Goal: Task Accomplishment & Management: Manage account settings

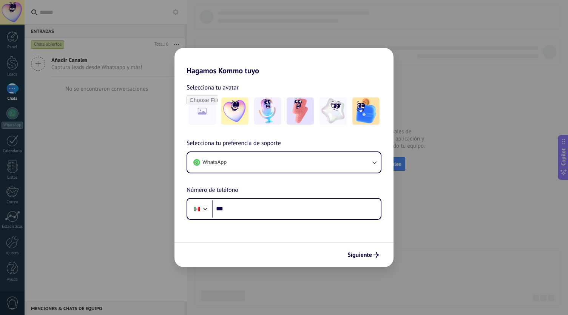
click at [353, 30] on div "Hagamos Kommo tuyo Selecciona tu avatar Selecciona tu preferencia de soporte Wh…" at bounding box center [284, 157] width 568 height 315
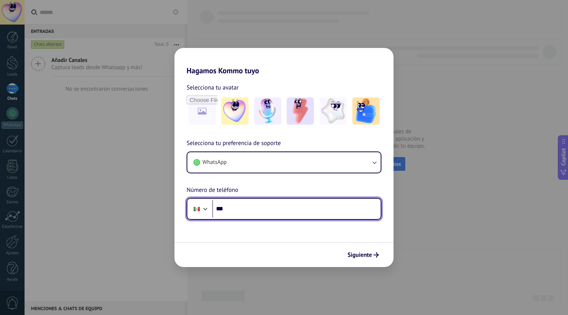
click at [249, 213] on input "***" at bounding box center [296, 208] width 168 height 17
type input "**********"
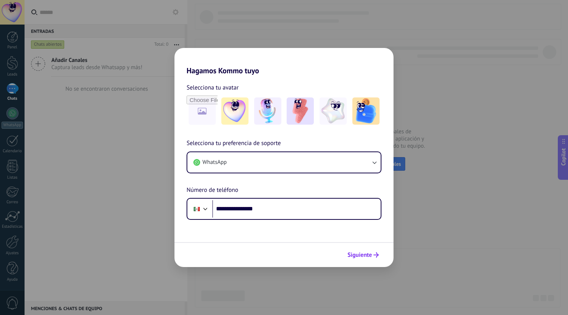
click at [365, 250] on button "Siguiente" at bounding box center [363, 255] width 38 height 13
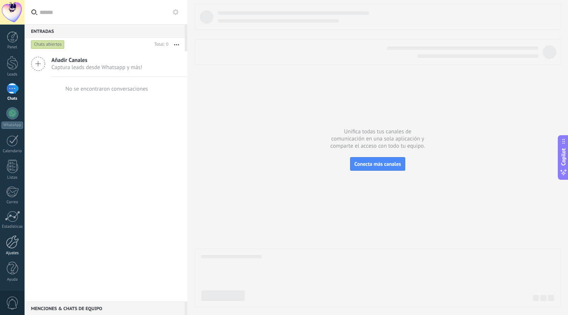
click at [9, 245] on div at bounding box center [12, 241] width 13 height 13
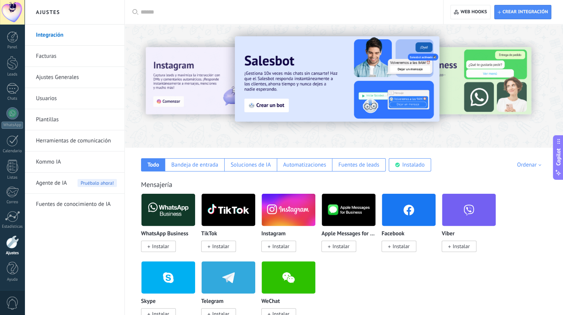
click at [403, 246] on span "Instalar" at bounding box center [400, 246] width 17 height 7
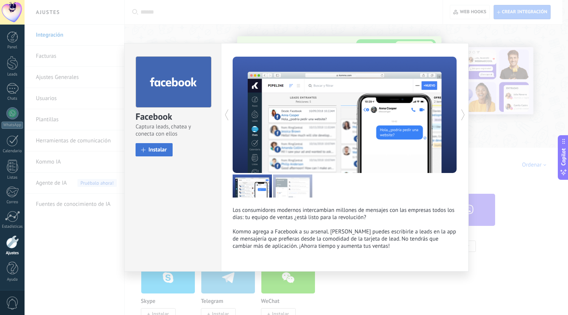
click at [161, 150] on span "Instalar" at bounding box center [157, 150] width 19 height 6
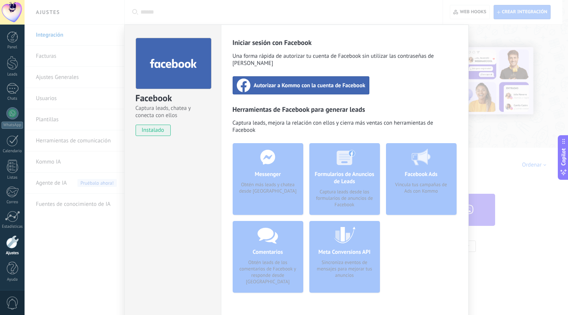
click at [322, 82] on span "Autorizar a Kommo con la cuenta de Facebook" at bounding box center [310, 86] width 112 height 8
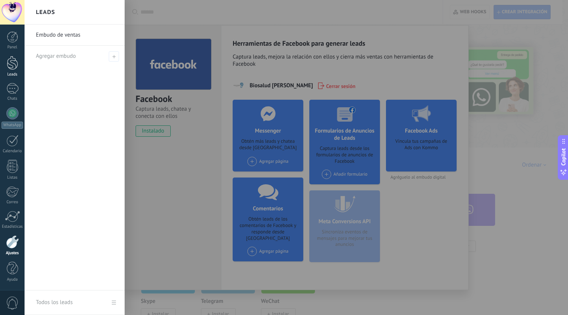
click at [14, 65] on div at bounding box center [12, 63] width 11 height 14
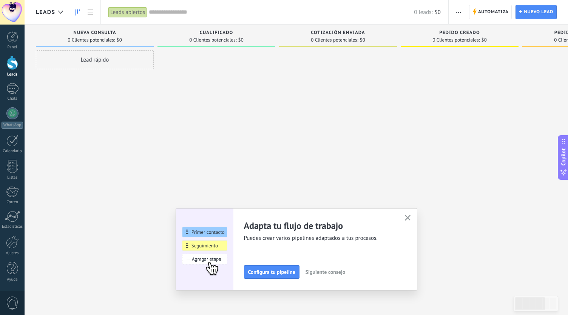
click at [44, 12] on span "Leads" at bounding box center [45, 12] width 19 height 7
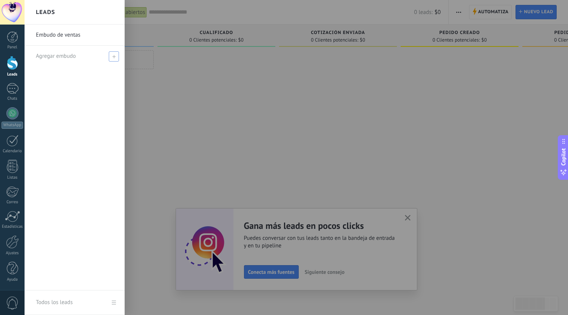
click at [114, 59] on span at bounding box center [114, 56] width 10 height 10
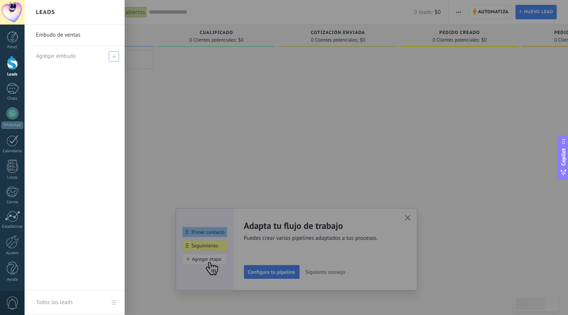
click at [116, 53] on span at bounding box center [114, 56] width 10 height 10
click at [70, 54] on span "Agregar embudo" at bounding box center [56, 56] width 40 height 7
click at [113, 55] on icon at bounding box center [113, 56] width 3 height 3
click at [59, 54] on span "Agregar embudo" at bounding box center [56, 56] width 40 height 7
click at [111, 55] on span at bounding box center [114, 56] width 10 height 10
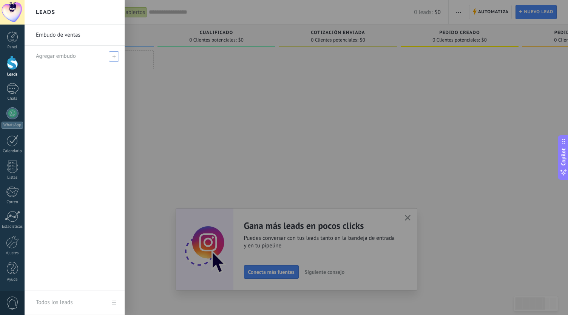
click at [111, 56] on span at bounding box center [114, 56] width 10 height 10
click at [55, 57] on span "Agregar embudo" at bounding box center [56, 56] width 40 height 7
click at [51, 55] on span "Agregar embudo" at bounding box center [56, 56] width 40 height 7
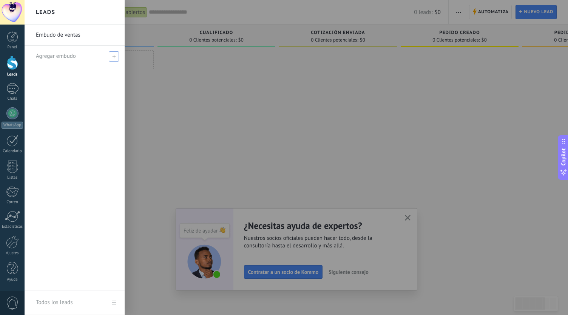
click at [48, 56] on span "Agregar embudo" at bounding box center [56, 56] width 40 height 7
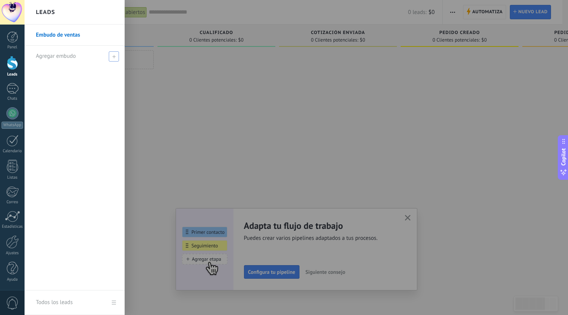
click at [73, 54] on span "Agregar embudo" at bounding box center [56, 56] width 40 height 7
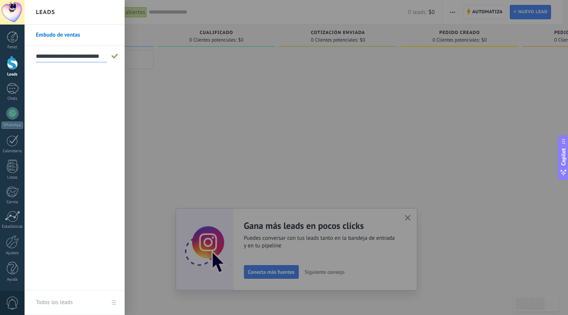
type input "**********"
drag, startPoint x: 66, startPoint y: 54, endPoint x: 66, endPoint y: 69, distance: 14.8
click at [66, 54] on input "**********" at bounding box center [71, 56] width 71 height 12
click at [82, 60] on input "text" at bounding box center [71, 56] width 71 height 12
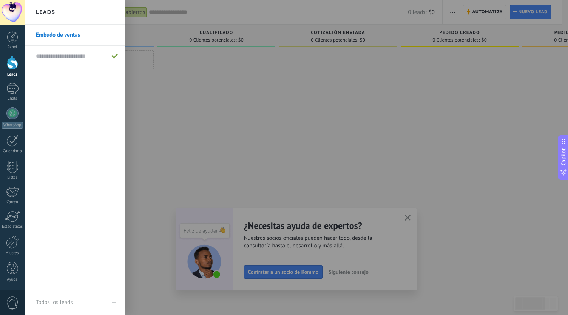
click at [94, 55] on input "text" at bounding box center [71, 56] width 71 height 12
type input "**********"
click at [116, 54] on span at bounding box center [114, 56] width 7 height 5
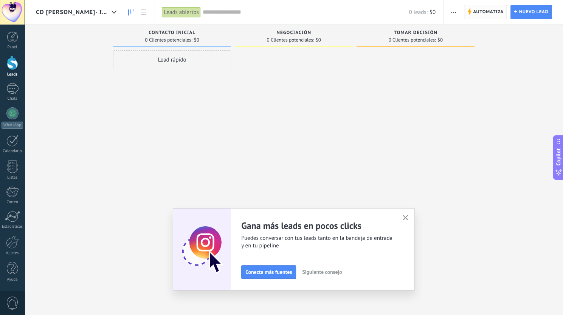
click at [497, 8] on span "Automatiza" at bounding box center [488, 12] width 31 height 14
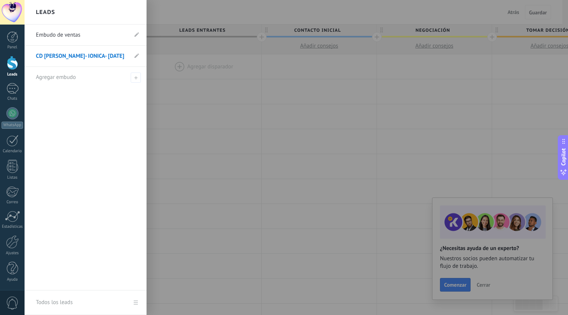
click at [58, 58] on link "CD GUZMAN- IONICA- NOV 2025" at bounding box center [82, 56] width 92 height 21
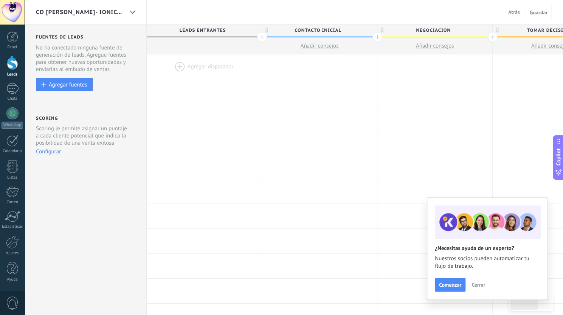
click at [204, 28] on span "Leads Entrantes" at bounding box center [202, 31] width 111 height 12
drag, startPoint x: 226, startPoint y: 31, endPoint x: 193, endPoint y: 27, distance: 32.8
click at [193, 27] on input "**********" at bounding box center [202, 30] width 100 height 11
click at [325, 33] on span "Contacto inicial" at bounding box center [317, 31] width 111 height 12
click at [437, 27] on span "Negociación" at bounding box center [432, 31] width 111 height 12
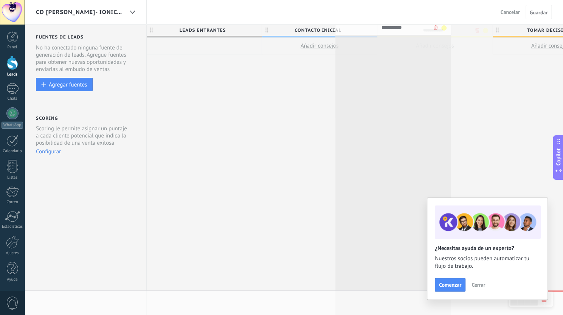
drag, startPoint x: 448, startPoint y: 31, endPoint x: 413, endPoint y: 29, distance: 35.6
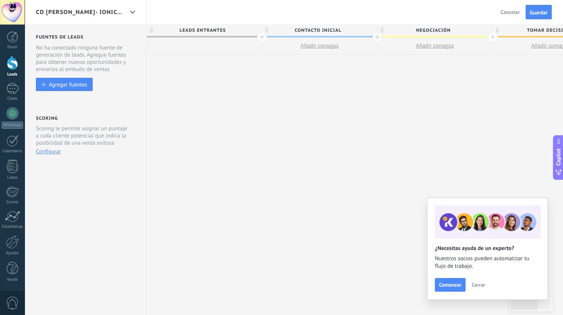
click at [447, 31] on span "Negociación" at bounding box center [432, 31] width 111 height 12
type input "*"
type input "******"
click at [386, 156] on div "**********" at bounding box center [492, 170] width 691 height 291
click at [535, 30] on span "Tomar decisión" at bounding box center [547, 31] width 111 height 12
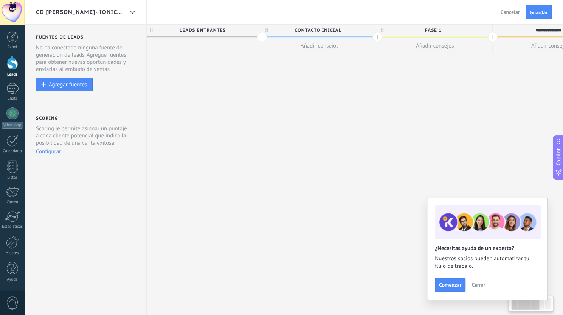
scroll to position [0, 35]
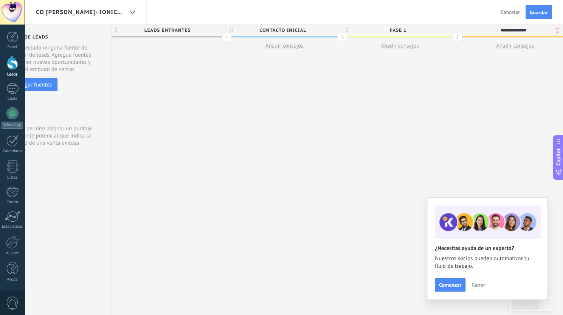
click at [535, 31] on input "**********" at bounding box center [513, 30] width 100 height 11
drag, startPoint x: 537, startPoint y: 29, endPoint x: 492, endPoint y: 28, distance: 44.6
click at [492, 28] on input "**********" at bounding box center [513, 30] width 100 height 11
type input "*"
type input "******"
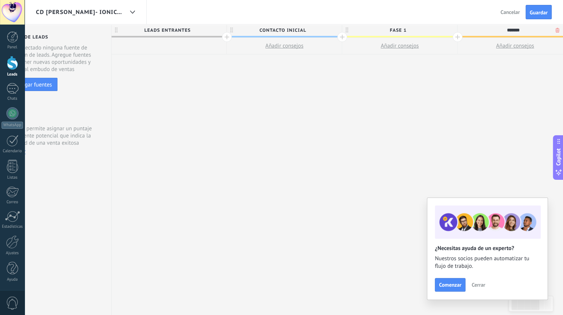
click at [509, 97] on div "**********" at bounding box center [456, 170] width 691 height 291
click at [514, 25] on span "FASE 2" at bounding box center [513, 31] width 111 height 12
click at [538, 101] on div "**********" at bounding box center [456, 170] width 691 height 291
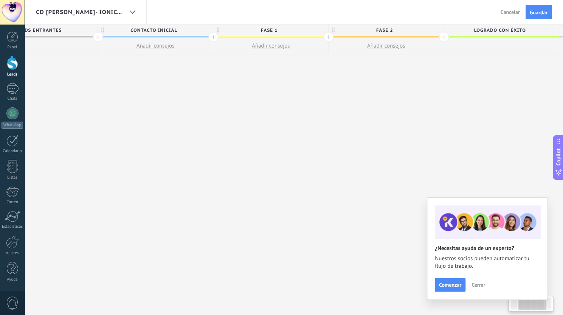
drag, startPoint x: 260, startPoint y: 304, endPoint x: 132, endPoint y: 292, distance: 127.9
click at [132, 292] on div "**********" at bounding box center [328, 170] width 691 height 291
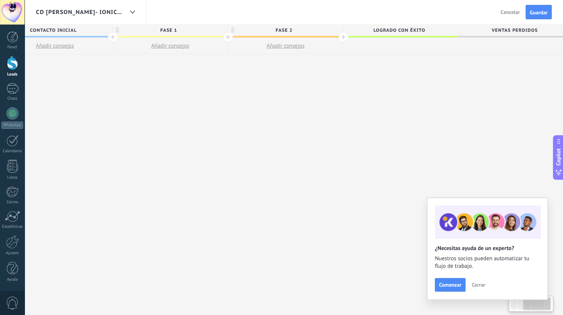
scroll to position [0, 275]
drag, startPoint x: 437, startPoint y: 121, endPoint x: 276, endPoint y: 121, distance: 161.3
click at [276, 121] on div "**********" at bounding box center [217, 170] width 691 height 291
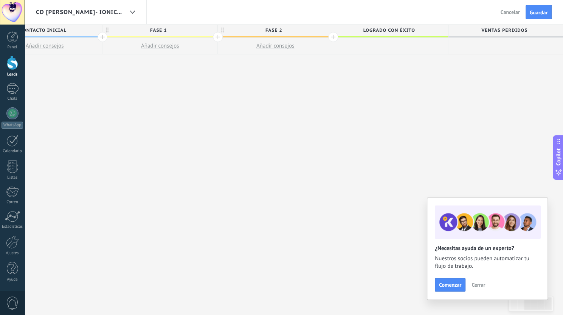
click at [405, 31] on span "Logrado con éxito" at bounding box center [388, 31] width 111 height 12
click at [405, 31] on input "**********" at bounding box center [388, 30] width 100 height 11
click at [376, 30] on input "**********" at bounding box center [388, 30] width 100 height 11
click at [336, 36] on div at bounding box center [333, 37] width 10 height 10
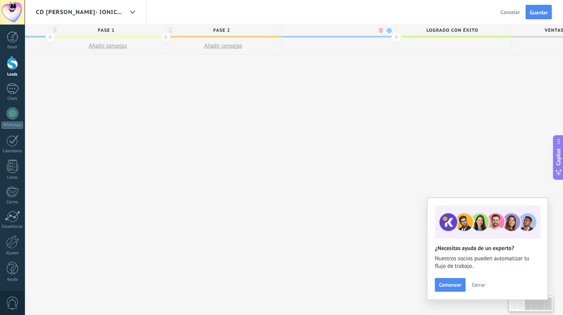
scroll to position [0, 331]
type input "******"
click at [461, 66] on div "**********" at bounding box center [219, 170] width 807 height 291
click at [437, 28] on span "Logrado con éxito" at bounding box center [447, 31] width 111 height 12
click at [447, 30] on input "**********" at bounding box center [448, 30] width 100 height 11
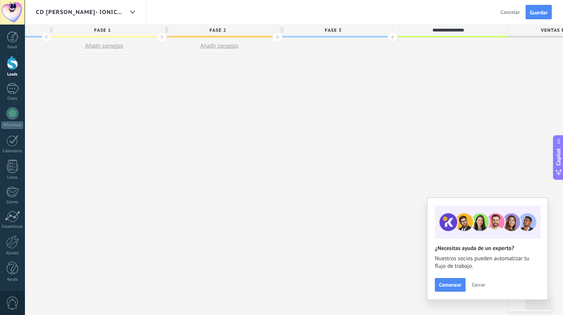
click at [538, 34] on span "Ventas Perdidos" at bounding box center [562, 31] width 111 height 12
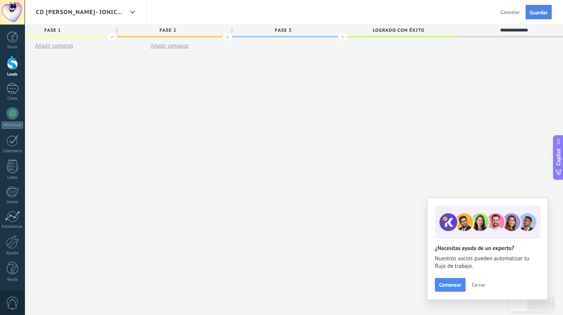
click at [540, 9] on button "Guardar" at bounding box center [538, 12] width 26 height 14
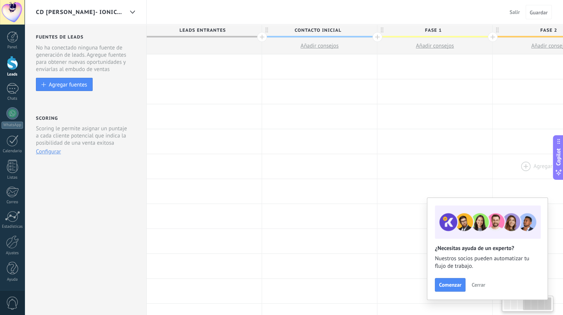
scroll to position [0, 380]
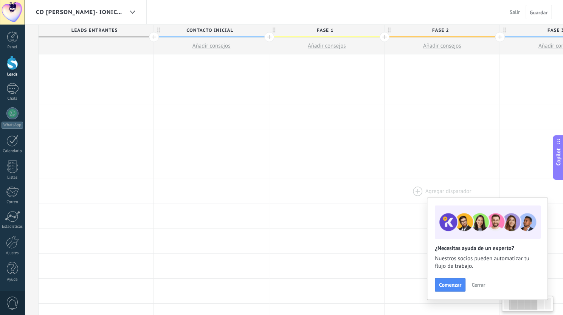
drag, startPoint x: 192, startPoint y: 161, endPoint x: 456, endPoint y: 179, distance: 264.4
click at [485, 179] on div "**********" at bounding box center [442, 316] width 807 height 524
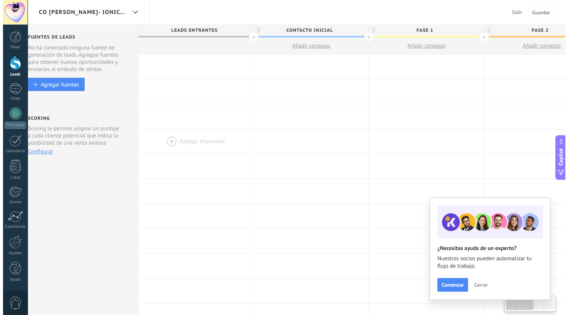
scroll to position [0, 0]
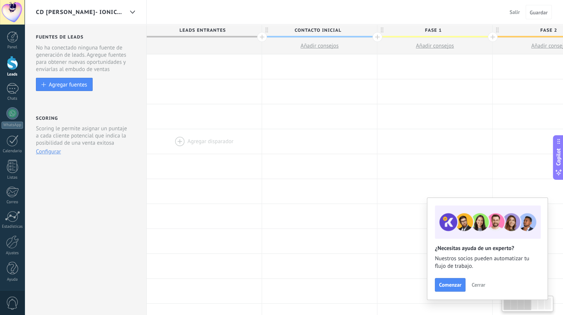
drag, startPoint x: 136, startPoint y: 134, endPoint x: 258, endPoint y: 130, distance: 122.1
click at [270, 133] on div "Agregar disparador Agregar disparador Agregar disparador Agregar disparador Agr…" at bounding box center [550, 141] width 807 height 25
click at [9, 116] on div at bounding box center [12, 113] width 12 height 12
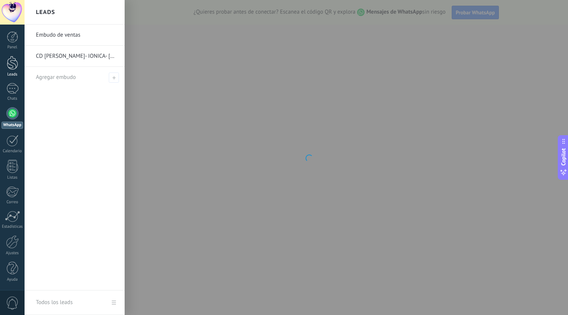
click at [13, 67] on div at bounding box center [12, 63] width 11 height 14
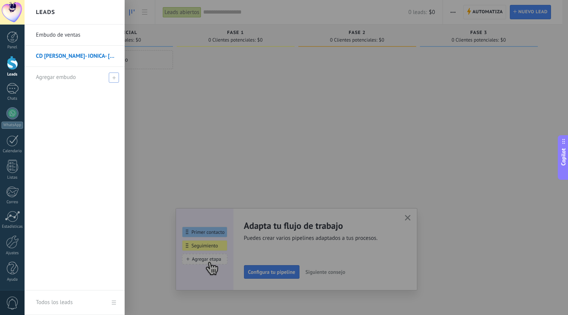
click at [116, 76] on span at bounding box center [114, 78] width 10 height 10
drag, startPoint x: 45, startPoint y: 67, endPoint x: 49, endPoint y: 68, distance: 4.1
click at [46, 67] on div at bounding box center [76, 77] width 81 height 21
click at [56, 71] on div at bounding box center [76, 77] width 81 height 21
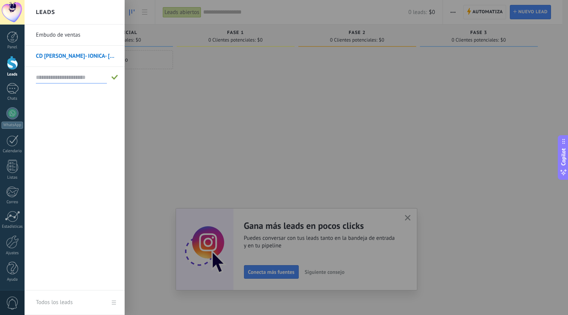
click at [80, 59] on link "CD GUZMAN- IONICA- NOV 2025" at bounding box center [76, 56] width 81 height 21
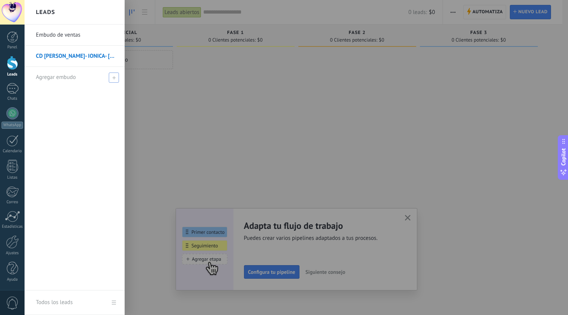
drag, startPoint x: 108, startPoint y: 60, endPoint x: 57, endPoint y: 75, distance: 52.8
click at [57, 75] on span "Agregar embudo" at bounding box center [56, 77] width 40 height 7
click at [59, 75] on input "text" at bounding box center [71, 77] width 71 height 12
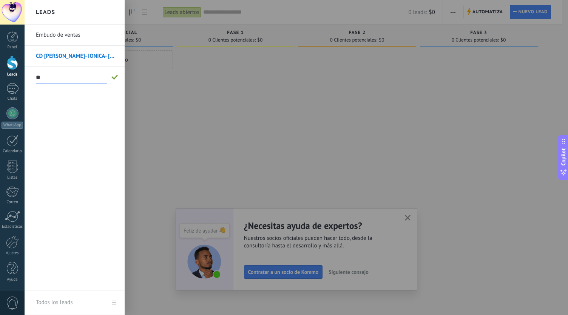
type input "*"
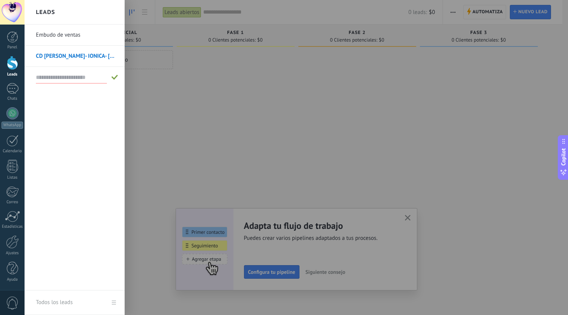
type input "*"
type input "**********"
click at [91, 77] on input "**********" at bounding box center [71, 77] width 71 height 12
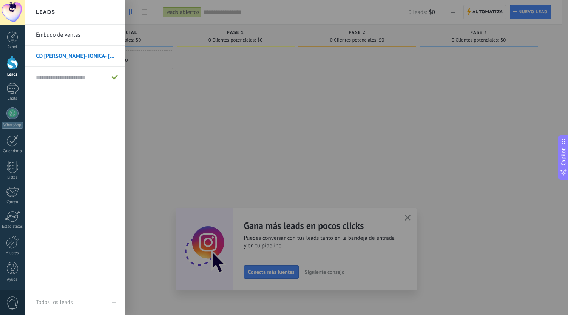
click at [85, 87] on div at bounding box center [76, 77] width 81 height 21
click at [91, 79] on input "text" at bounding box center [71, 77] width 71 height 12
type input "*"
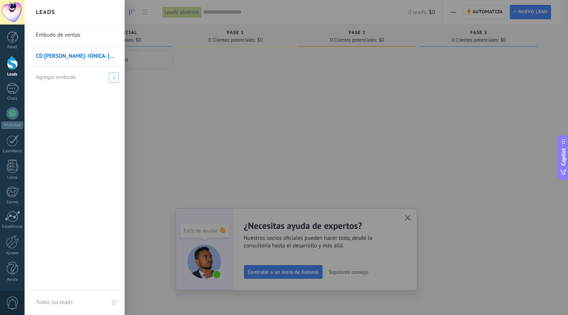
click at [54, 77] on span "Agregar embudo" at bounding box center [56, 77] width 40 height 7
type input "**********"
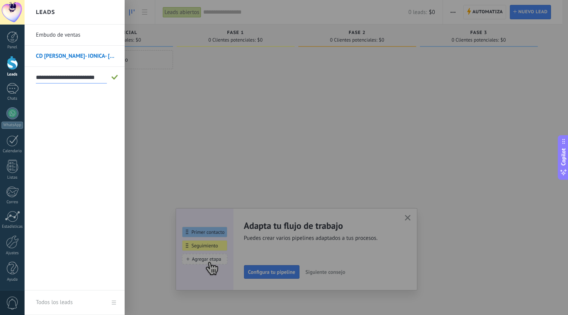
click at [93, 76] on input "**********" at bounding box center [71, 77] width 71 height 12
click at [88, 77] on input "text" at bounding box center [71, 77] width 71 height 12
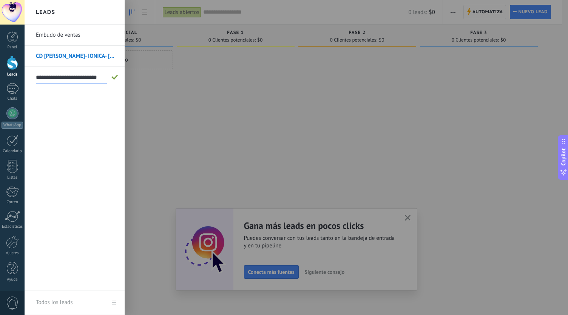
type input "**********"
click at [113, 76] on span at bounding box center [114, 77] width 7 height 5
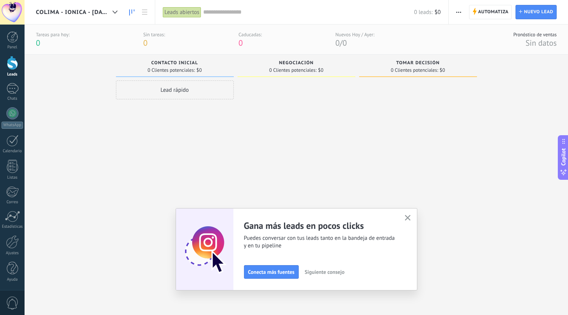
click at [10, 60] on div at bounding box center [12, 63] width 11 height 14
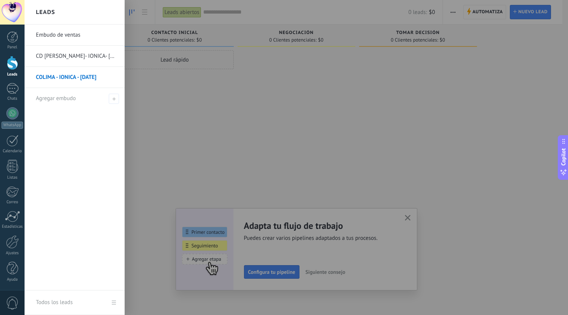
click at [87, 74] on link "COLIMA - IONICA - NOV 2025" at bounding box center [76, 77] width 81 height 21
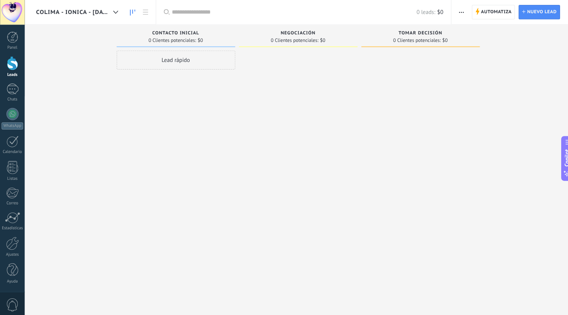
click at [5, 65] on link "Leads" at bounding box center [12, 66] width 25 height 21
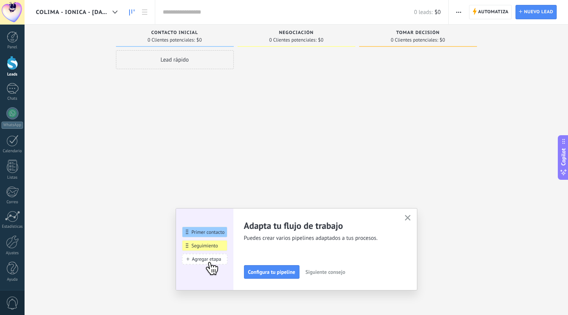
click at [2, 65] on link "Leads" at bounding box center [12, 66] width 25 height 21
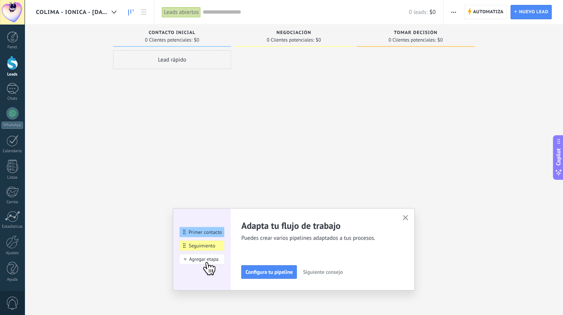
click at [14, 64] on div at bounding box center [12, 63] width 11 height 14
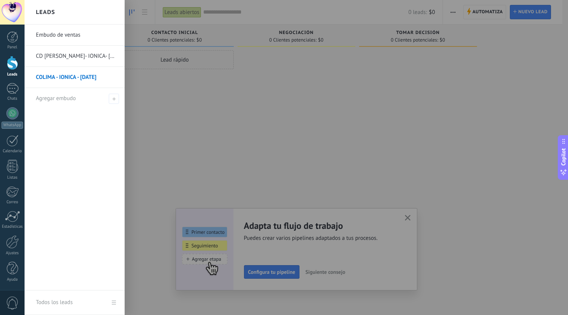
drag, startPoint x: 53, startPoint y: 63, endPoint x: 53, endPoint y: 59, distance: 4.6
click at [53, 59] on link "CD GUZMAN- IONICA- NOV 2025" at bounding box center [76, 56] width 81 height 21
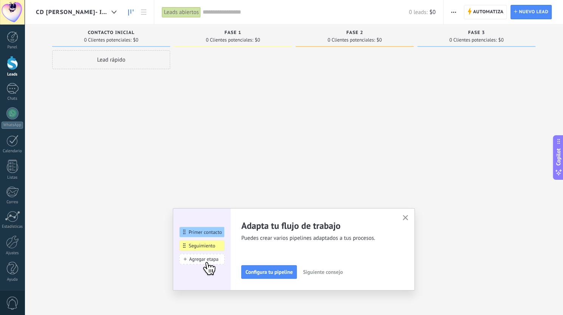
click at [97, 11] on span "CD GUZMAN- IONICA- NOV 2025" at bounding box center [72, 12] width 73 height 7
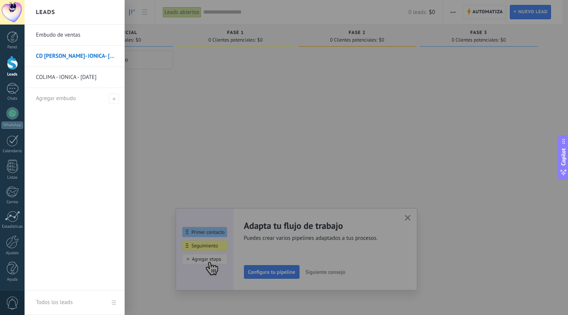
click at [155, 65] on div at bounding box center [309, 157] width 568 height 315
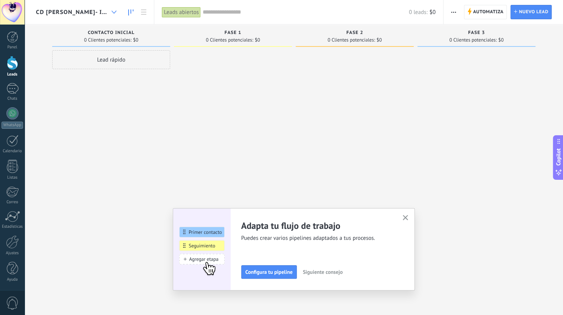
click at [115, 10] on div at bounding box center [114, 12] width 12 height 15
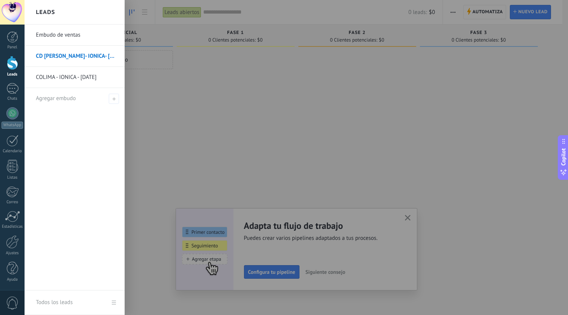
click at [111, 56] on link "CD GUZMAN- IONICA- NOV 2025" at bounding box center [76, 56] width 81 height 21
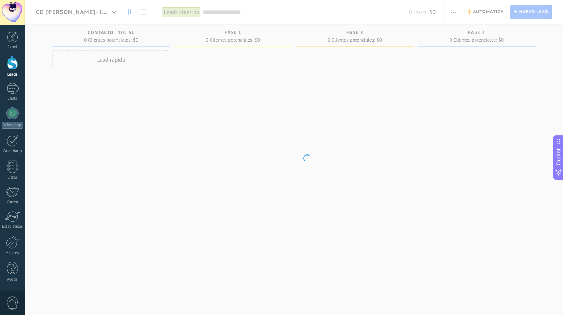
click at [111, 56] on body ".abccls-1,.abccls-2{fill-rule:evenodd}.abccls-2{fill:#fff} .abfcls-1{fill:none}…" at bounding box center [281, 157] width 563 height 315
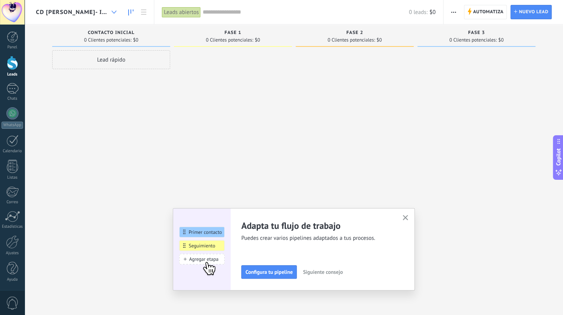
click at [111, 11] on div at bounding box center [114, 12] width 12 height 15
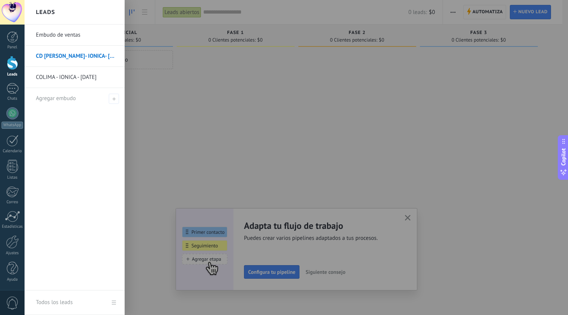
click at [109, 56] on link "CD GUZMAN- IONICA- NOV 2025" at bounding box center [76, 56] width 81 height 21
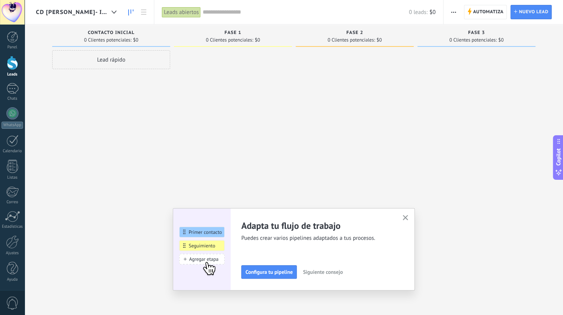
click at [96, 11] on span "CD GUZMAN- IONICA- NOV 2025" at bounding box center [72, 12] width 73 height 7
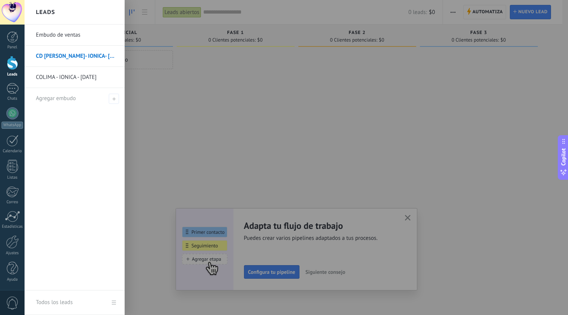
click at [144, 92] on div at bounding box center [309, 157] width 568 height 315
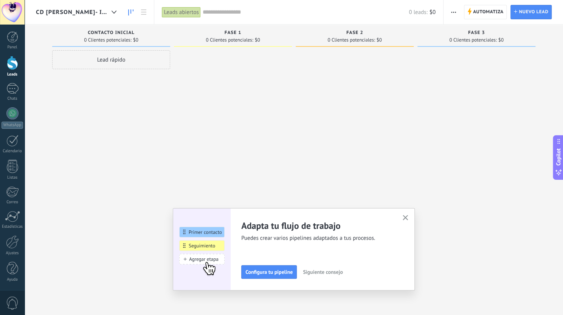
click at [131, 12] on use at bounding box center [130, 12] width 5 height 6
click at [95, 13] on span "CD GUZMAN- IONICA- NOV 2025" at bounding box center [72, 12] width 73 height 7
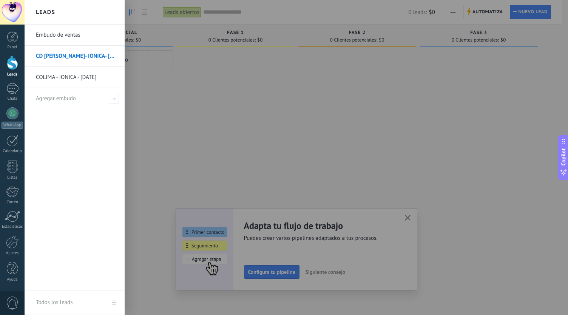
click at [79, 57] on link "CD GUZMAN- IONICA- NOV 2025" at bounding box center [76, 56] width 81 height 21
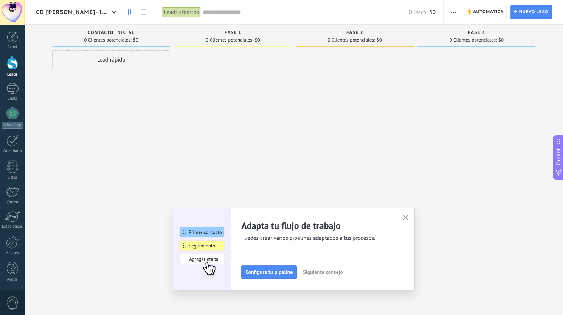
click at [93, 13] on span "CD GUZMAN- IONICA- NOV 2025" at bounding box center [72, 12] width 73 height 7
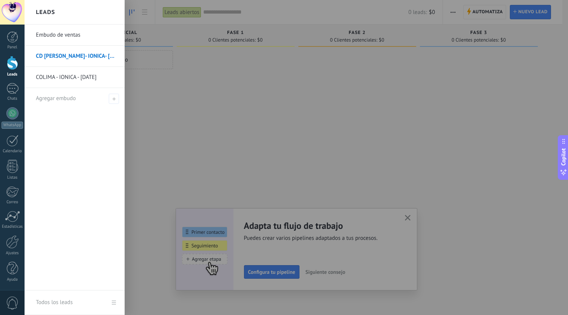
click at [80, 56] on link "CD GUZMAN- IONICA- NOV 2025" at bounding box center [76, 56] width 81 height 21
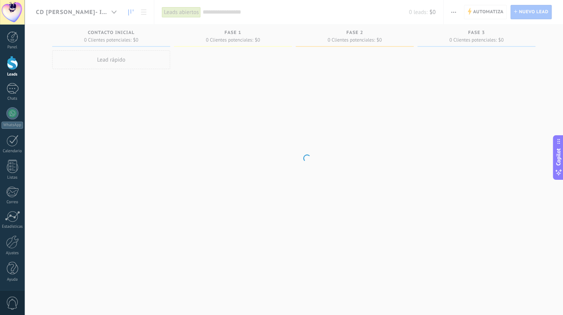
click at [80, 56] on body ".abccls-1,.abccls-2{fill-rule:evenodd}.abccls-2{fill:#fff} .abfcls-1{fill:none}…" at bounding box center [281, 157] width 563 height 315
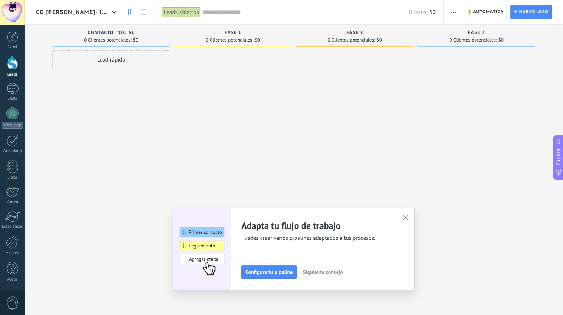
click at [104, 12] on span "CD GUZMAN- IONICA- NOV 2025" at bounding box center [72, 12] width 73 height 7
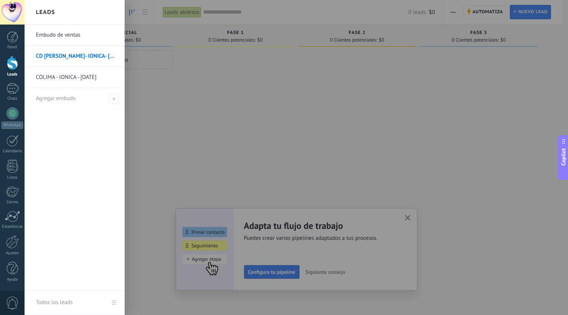
click at [89, 57] on link "CD GUZMAN- IONICA- NOV 2025" at bounding box center [76, 56] width 81 height 21
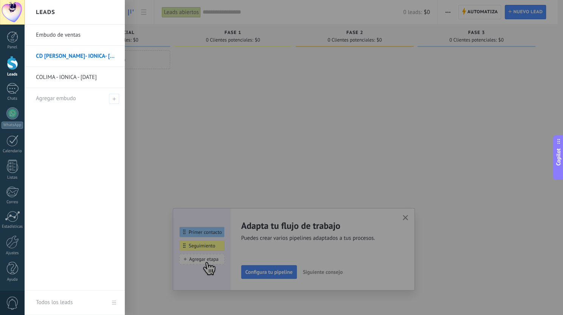
click at [89, 57] on body ".abccls-1,.abccls-2{fill-rule:evenodd}.abccls-2{fill:#fff} .abfcls-1{fill:none}…" at bounding box center [281, 157] width 563 height 315
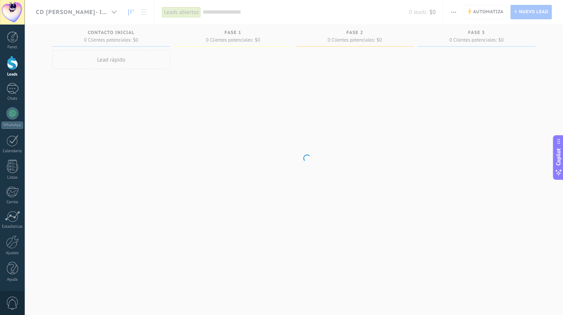
click at [89, 57] on body ".abccls-1,.abccls-2{fill-rule:evenodd}.abccls-2{fill:#fff} .abfcls-1{fill:none}…" at bounding box center [281, 157] width 563 height 315
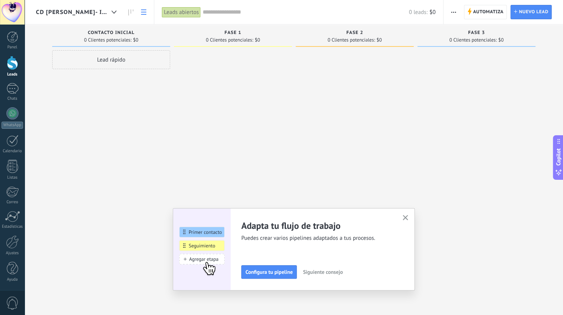
click at [143, 12] on use at bounding box center [143, 11] width 5 height 5
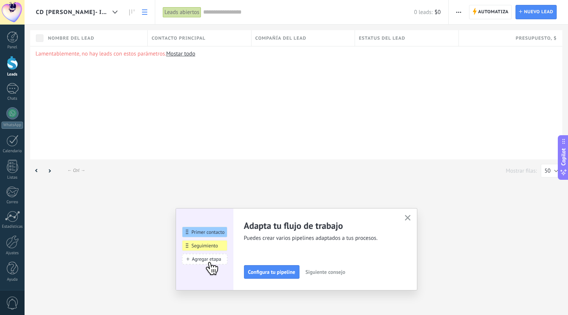
click at [98, 27] on div "CD GUZMAN- IONICA- NOV 2025 Automatiza Nueva difusión Editar embudo Imprimir Im…" at bounding box center [297, 92] width 544 height 184
click at [54, 9] on span "CD GUZMAN- IONICA- NOV 2025" at bounding box center [73, 12] width 74 height 7
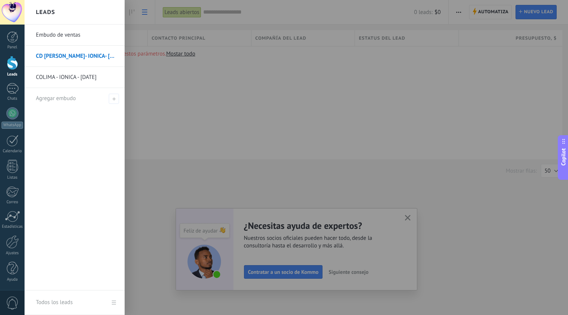
drag, startPoint x: 197, startPoint y: 68, endPoint x: 202, endPoint y: 68, distance: 4.5
click at [198, 68] on div at bounding box center [309, 157] width 568 height 315
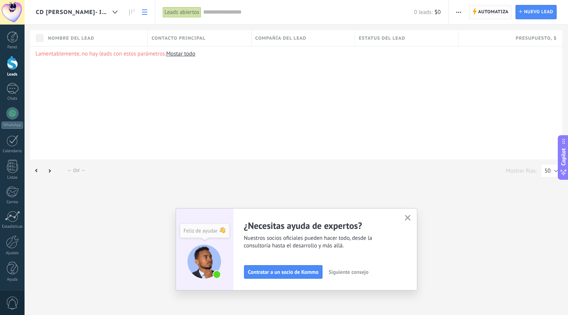
click at [486, 10] on span "Automatiza" at bounding box center [493, 12] width 31 height 14
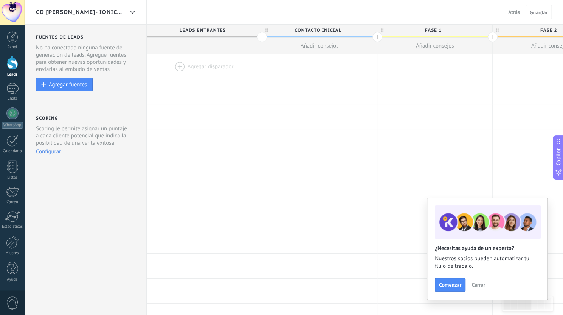
click at [71, 11] on span "CD GUZMAN- IONICA- NOV 2025" at bounding box center [80, 12] width 88 height 7
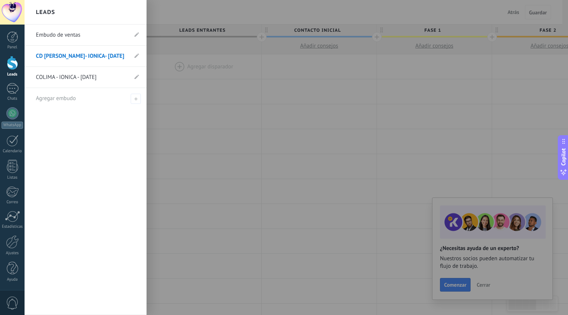
click at [139, 55] on li "CD GUZMAN- IONICA- NOV 2025" at bounding box center [86, 56] width 122 height 21
click at [135, 57] on use at bounding box center [136, 55] width 5 height 5
drag, startPoint x: 67, startPoint y: 56, endPoint x: 118, endPoint y: 54, distance: 50.6
click at [118, 54] on li "**********" at bounding box center [86, 56] width 122 height 21
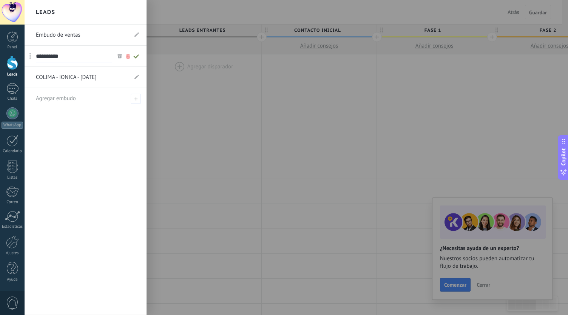
scroll to position [0, 0]
type input "*********"
click at [80, 75] on link "COLIMA - IONICA - NOV 2025" at bounding box center [82, 77] width 92 height 21
click at [56, 76] on link "COLIMA - IONICA - NOV 2025" at bounding box center [82, 77] width 92 height 21
click at [140, 79] on li "COLIMA - IONICA - NOV 2025" at bounding box center [86, 77] width 122 height 21
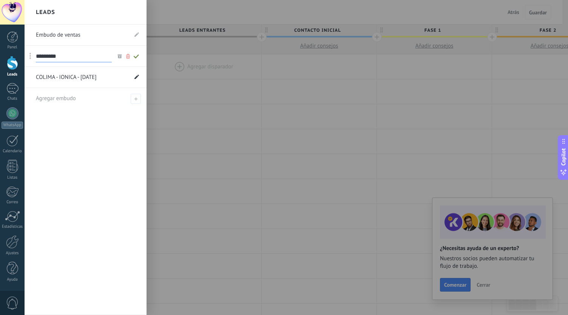
click at [137, 79] on span at bounding box center [136, 77] width 5 height 7
drag, startPoint x: 56, startPoint y: 75, endPoint x: 111, endPoint y: 75, distance: 55.2
click at [111, 75] on input "**********" at bounding box center [74, 77] width 76 height 12
type input "******"
click at [136, 76] on icon at bounding box center [136, 77] width 8 height 5
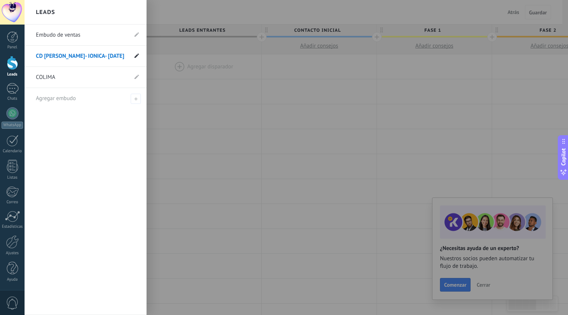
click at [136, 55] on icon at bounding box center [136, 55] width 5 height 5
drag, startPoint x: 65, startPoint y: 56, endPoint x: 129, endPoint y: 51, distance: 64.0
click at [129, 51] on li "**********" at bounding box center [86, 56] width 122 height 21
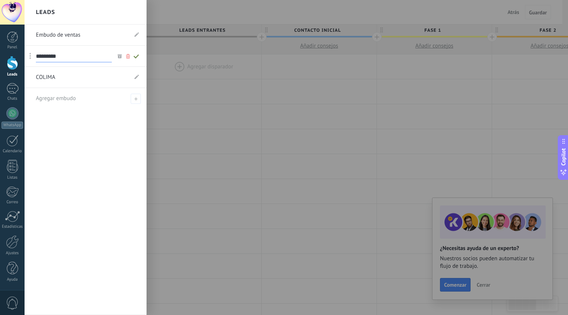
type input "*********"
click at [138, 58] on icon at bounding box center [136, 56] width 8 height 5
click at [80, 51] on link "CD [PERSON_NAME]" at bounding box center [82, 56] width 92 height 21
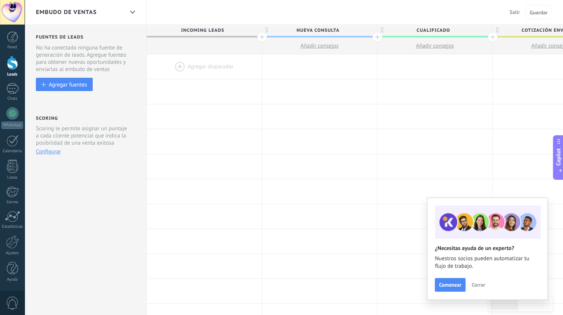
click at [510, 13] on span "Salir" at bounding box center [514, 12] width 10 height 7
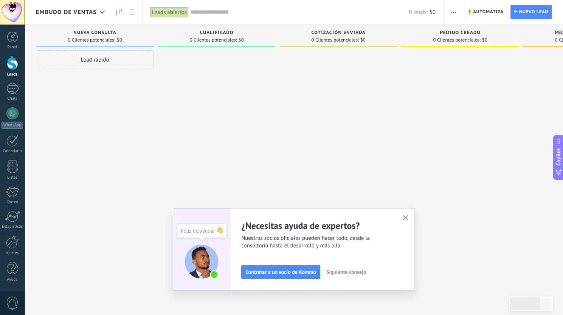
click at [199, 13] on input "text" at bounding box center [299, 12] width 218 height 8
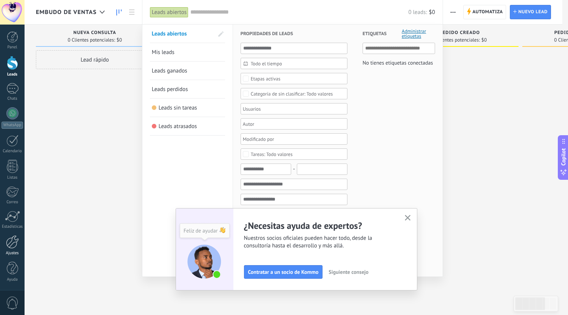
click at [11, 249] on link "Ajustes" at bounding box center [12, 245] width 25 height 20
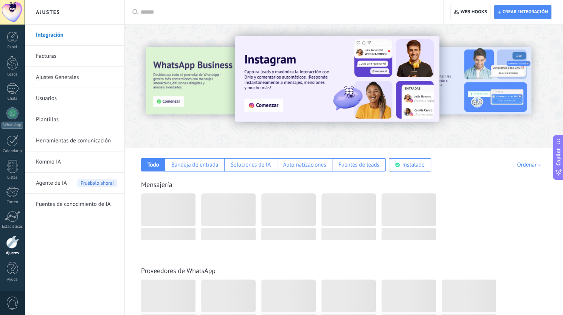
click at [77, 96] on link "Usuarios" at bounding box center [76, 98] width 81 height 21
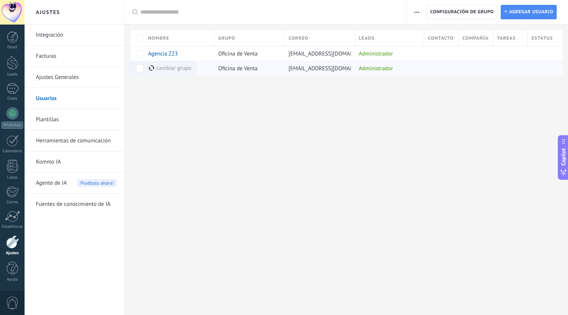
click at [334, 69] on span "titanideas@hotmail.com" at bounding box center [332, 68] width 86 height 7
click at [167, 70] on span "Biosalud 1" at bounding box center [160, 68] width 25 height 7
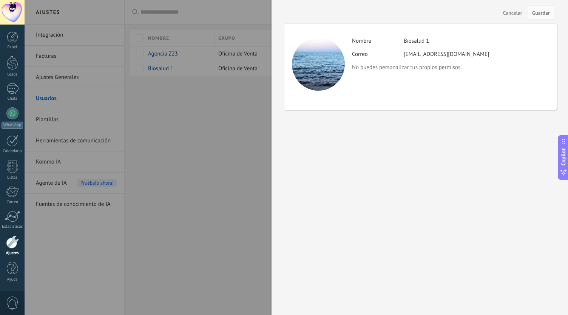
click at [248, 133] on div at bounding box center [284, 157] width 568 height 315
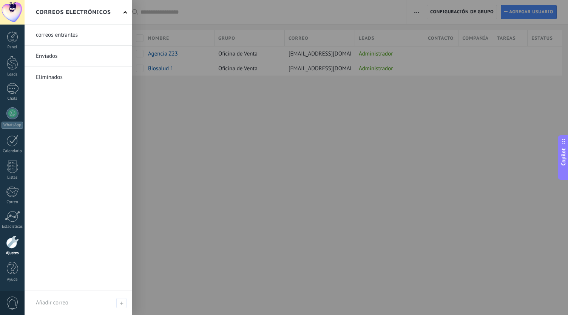
click at [15, 301] on span "0" at bounding box center [12, 303] width 13 height 13
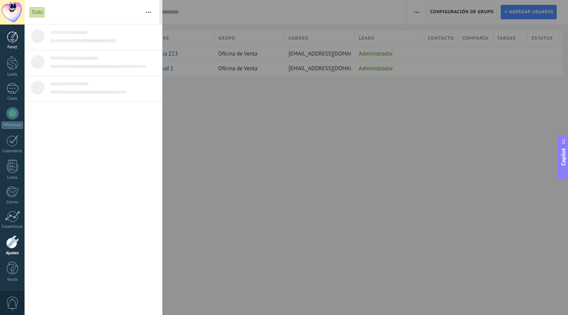
click at [16, 37] on div at bounding box center [12, 36] width 11 height 11
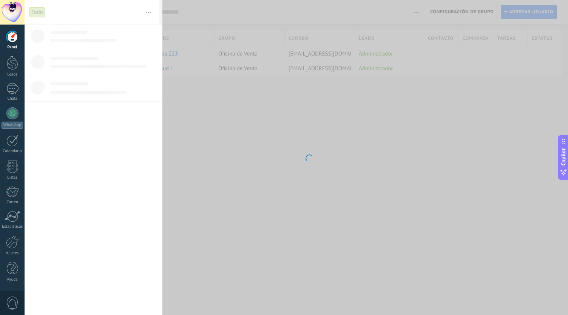
click at [192, 163] on body ".abccls-1,.abccls-2{fill-rule:evenodd}.abccls-2{fill:#fff} .abfcls-1{fill:none}…" at bounding box center [284, 157] width 568 height 315
click at [9, 5] on div at bounding box center [12, 12] width 25 height 25
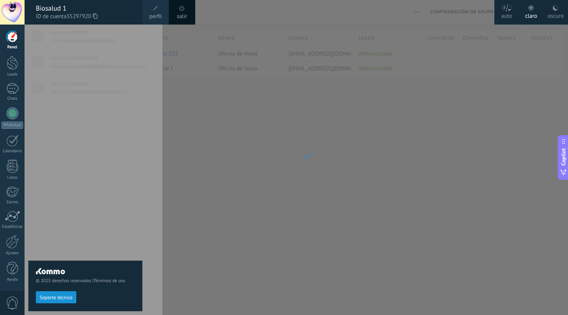
click at [186, 14] on link "salir" at bounding box center [182, 16] width 10 height 8
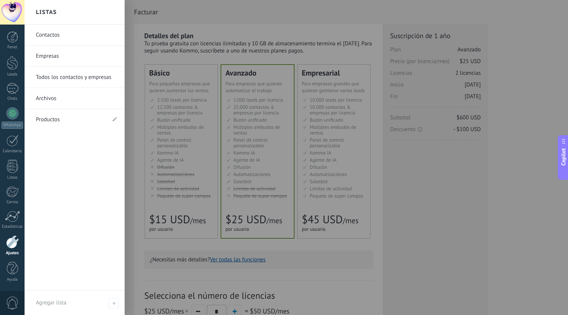
click at [9, 247] on div at bounding box center [12, 241] width 13 height 13
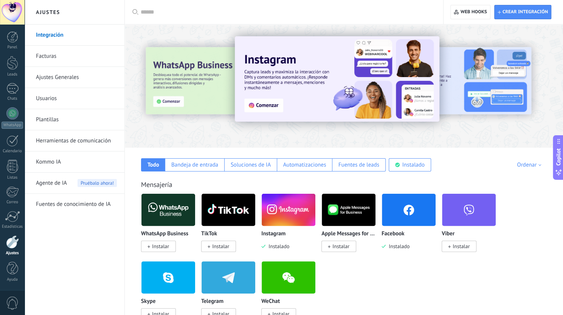
click at [88, 34] on link "Integración" at bounding box center [76, 35] width 81 height 21
click at [173, 215] on img at bounding box center [168, 210] width 54 height 37
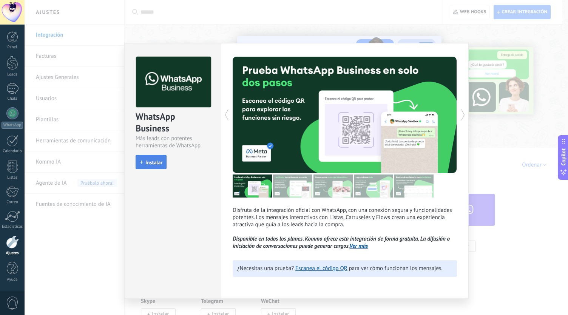
click at [158, 162] on span "Instalar" at bounding box center [153, 162] width 17 height 5
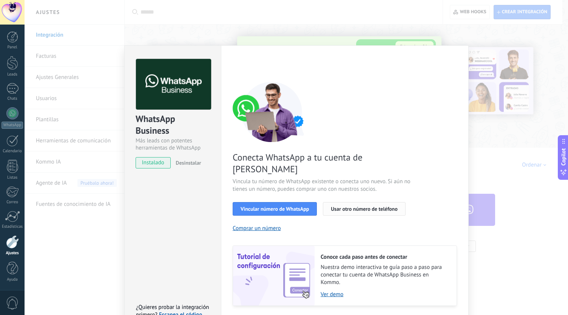
click at [355, 202] on button "Usar otro número de teléfono" at bounding box center [364, 209] width 82 height 14
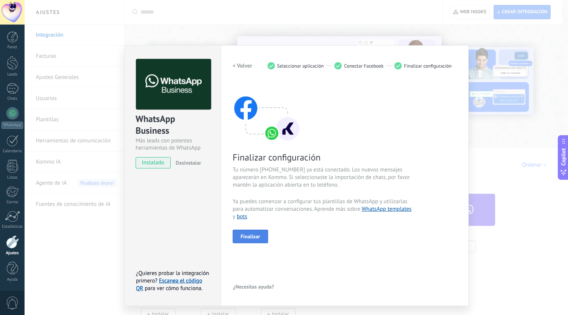
click at [256, 236] on span "Finalizar" at bounding box center [251, 236] width 20 height 5
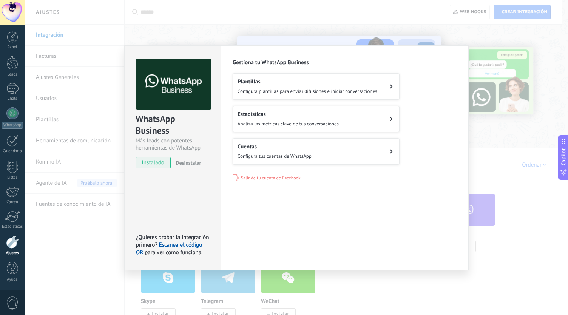
click at [275, 145] on h2 "Cuentas" at bounding box center [275, 146] width 74 height 7
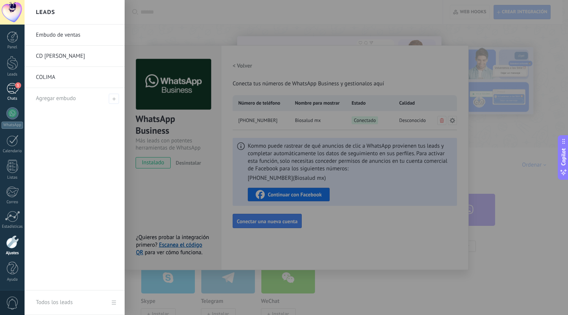
click at [14, 90] on div "1" at bounding box center [12, 88] width 12 height 11
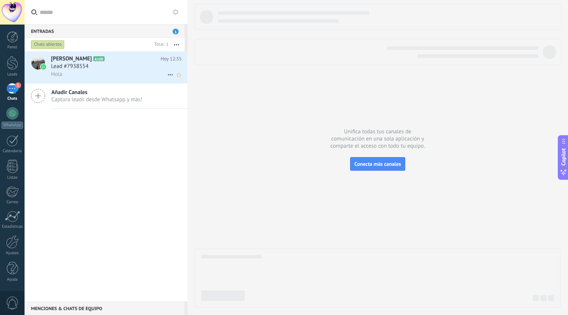
click at [78, 71] on div "Hola" at bounding box center [116, 74] width 131 height 8
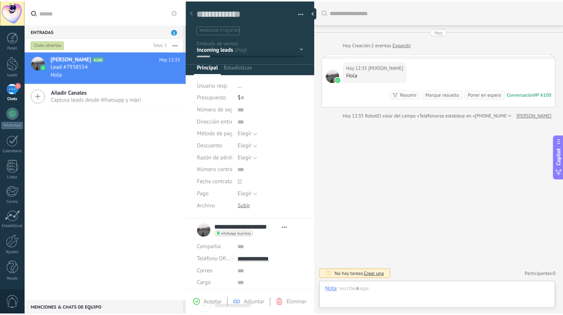
scroll to position [11, 0]
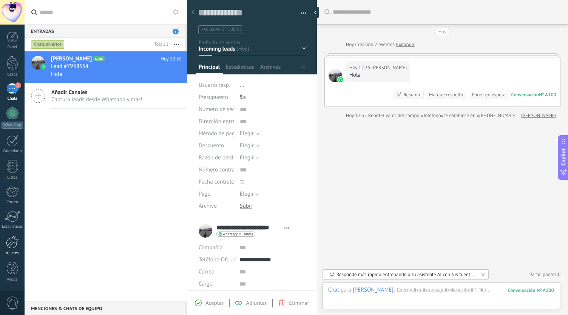
click at [10, 249] on link "Ajustes" at bounding box center [12, 245] width 25 height 20
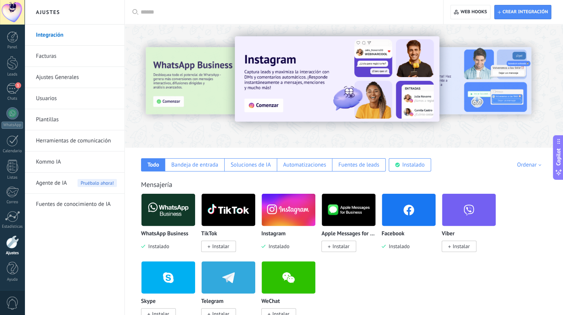
click at [164, 213] on img at bounding box center [168, 210] width 54 height 37
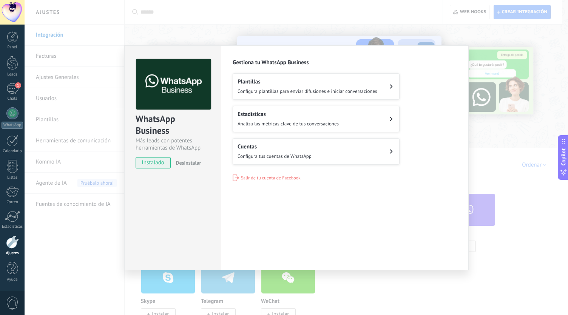
click at [344, 158] on button "Cuentas Configura tus cuentas de WhatsApp" at bounding box center [316, 151] width 167 height 26
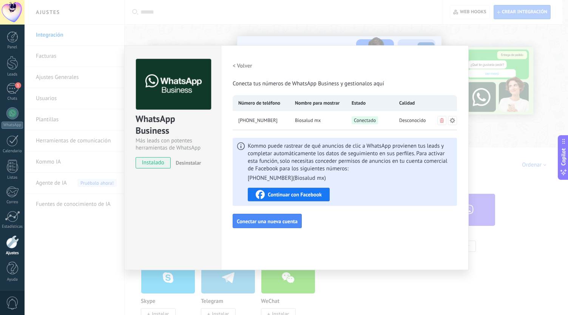
click at [309, 195] on span "Continuar con Facebook" at bounding box center [295, 194] width 54 height 5
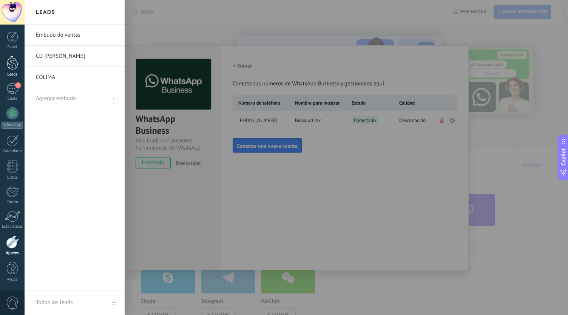
click at [7, 63] on div at bounding box center [12, 63] width 11 height 14
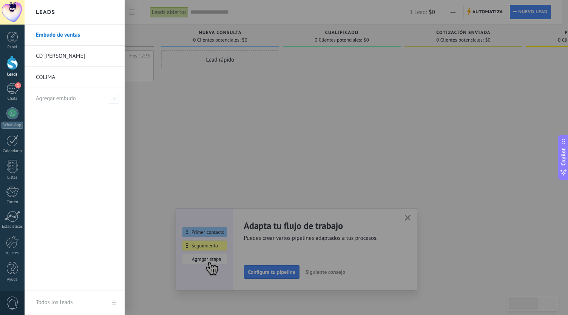
click at [80, 55] on link "CD [PERSON_NAME]" at bounding box center [76, 56] width 81 height 21
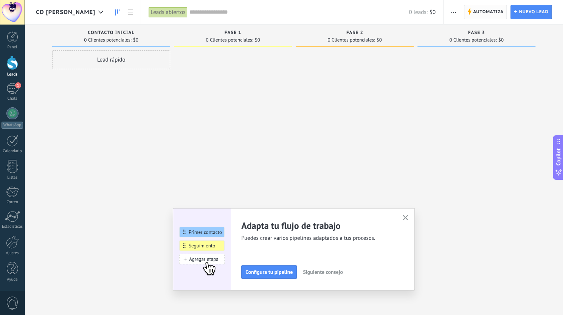
click at [476, 10] on span "Automatiza" at bounding box center [488, 12] width 31 height 14
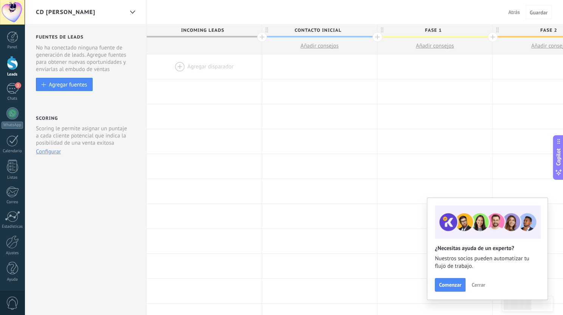
click at [178, 63] on div at bounding box center [204, 66] width 115 height 25
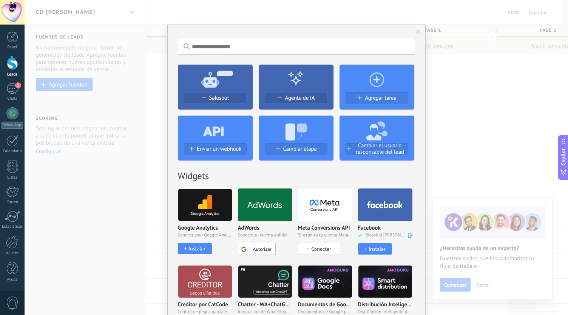
click at [318, 248] on span "Conectar" at bounding box center [321, 249] width 20 height 7
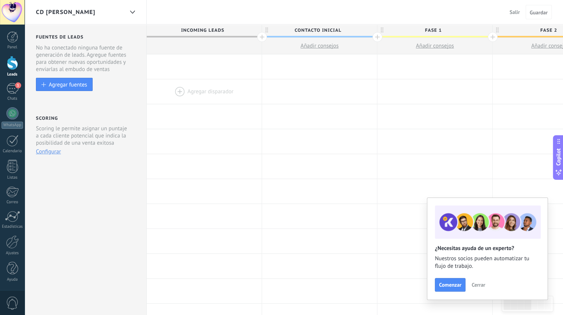
click at [178, 90] on div at bounding box center [204, 91] width 115 height 25
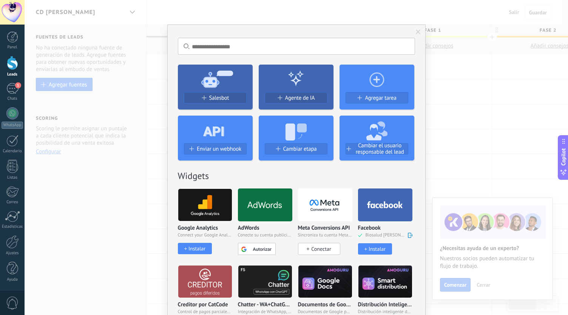
click at [417, 32] on span at bounding box center [418, 31] width 5 height 5
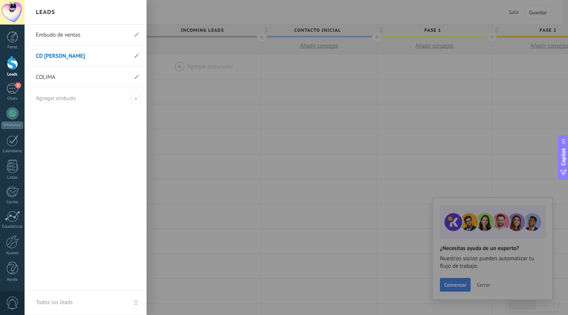
click at [86, 31] on link "Embudo de ventas" at bounding box center [82, 35] width 92 height 21
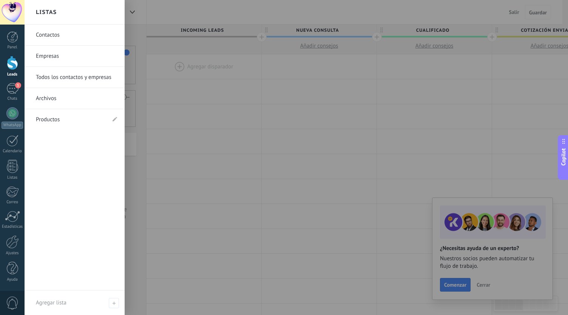
click at [68, 161] on div "Contactos Empresas Todos los contactos y empresas Archivos Productos" at bounding box center [75, 158] width 100 height 266
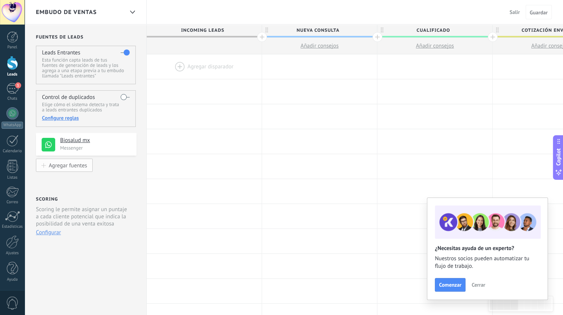
click at [80, 165] on div "Agregar fuentes" at bounding box center [68, 165] width 38 height 6
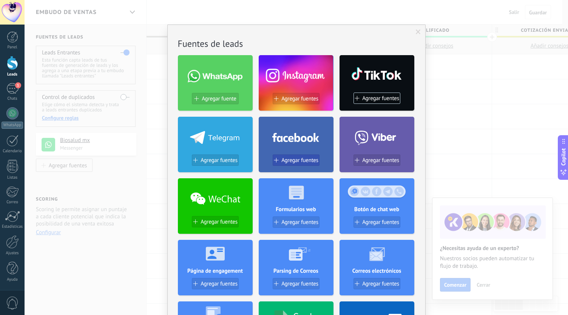
click at [295, 158] on span "Agregar fuentes" at bounding box center [299, 160] width 37 height 6
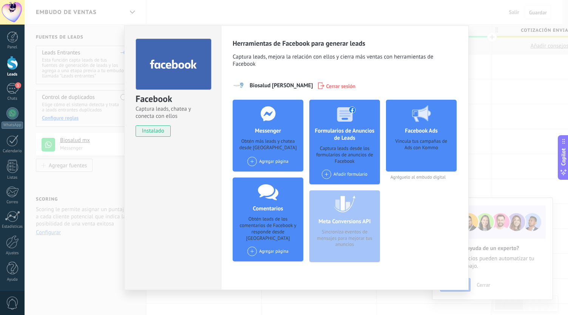
click at [253, 159] on span at bounding box center [251, 161] width 9 height 9
click at [278, 187] on div "Auriterapia Biosalud" at bounding box center [275, 189] width 56 height 15
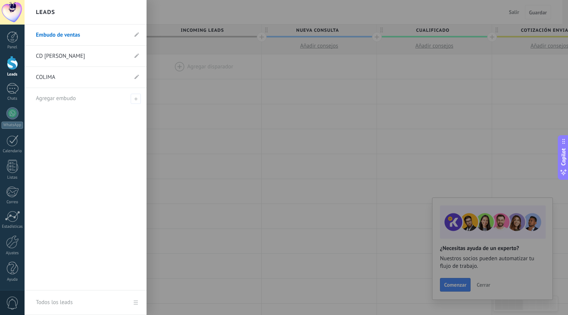
click at [79, 49] on link "CD [PERSON_NAME]" at bounding box center [82, 56] width 92 height 21
click at [79, 32] on link "Embudo de ventas" at bounding box center [82, 35] width 92 height 21
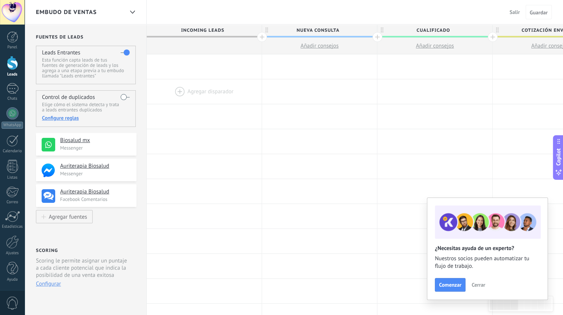
click at [178, 84] on div at bounding box center [204, 91] width 115 height 25
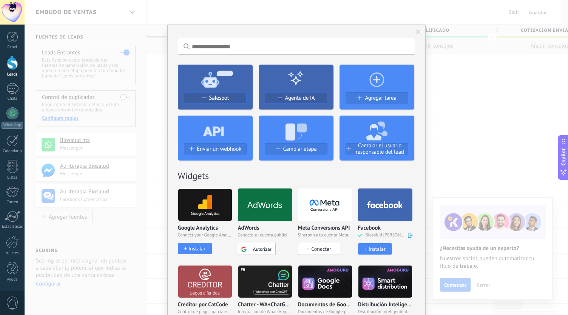
click at [323, 245] on div "Conectar" at bounding box center [319, 249] width 42 height 12
click at [309, 244] on div "Conectar" at bounding box center [319, 249] width 42 height 12
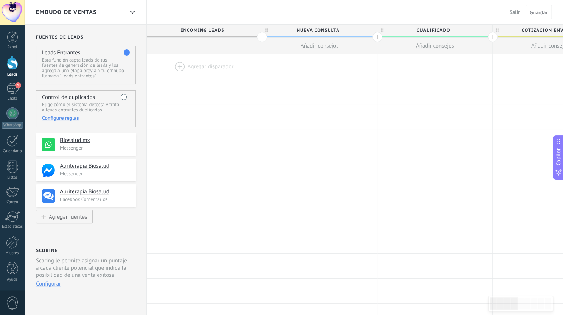
click at [179, 65] on div at bounding box center [204, 66] width 115 height 25
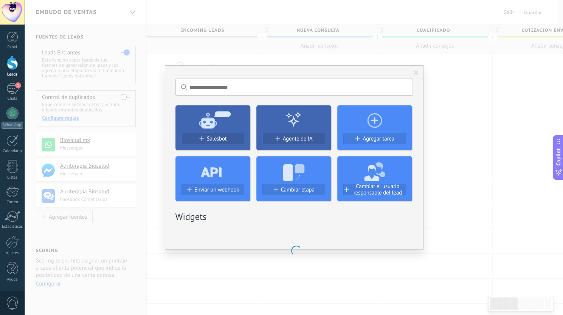
scroll to position [0, 0]
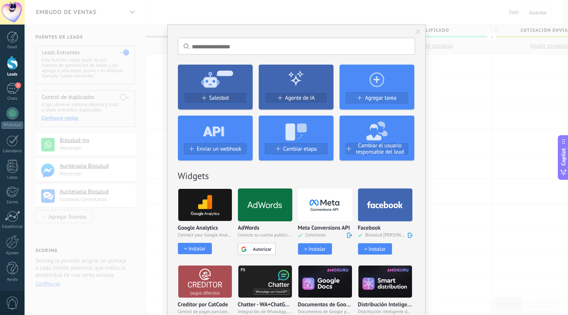
click at [320, 246] on button "Instalar" at bounding box center [315, 248] width 34 height 11
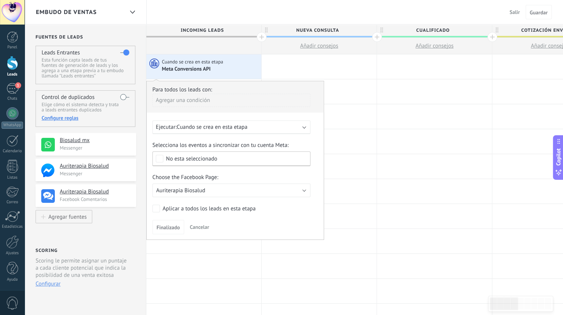
click at [230, 159] on span "No esta seleccionado" at bounding box center [233, 159] width 134 height 6
click at [199, 170] on label "Lead" at bounding box center [231, 172] width 157 height 14
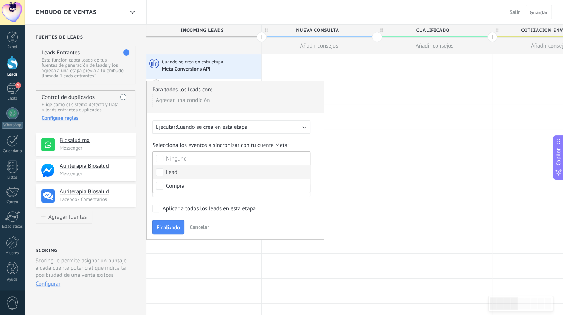
scroll to position [0, 0]
click at [169, 228] on span "Finalizado" at bounding box center [167, 227] width 23 height 5
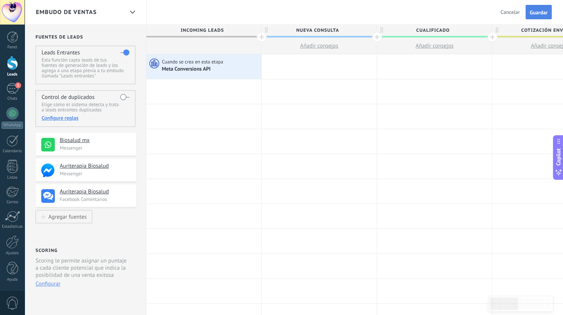
click at [535, 12] on span "Guardar" at bounding box center [538, 12] width 18 height 5
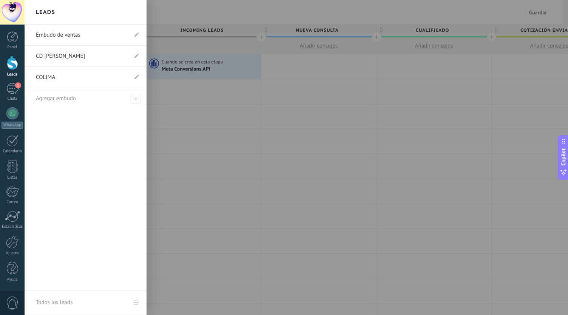
click at [92, 54] on link "CD [PERSON_NAME]" at bounding box center [82, 56] width 92 height 21
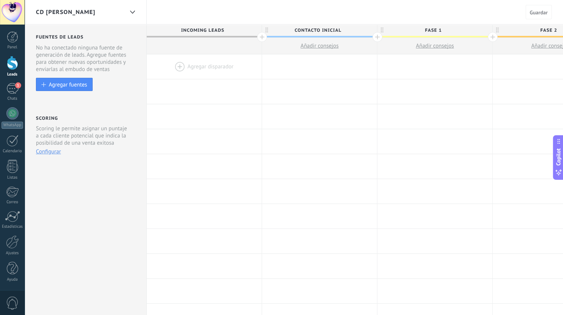
click at [186, 64] on div at bounding box center [204, 66] width 115 height 25
click at [170, 66] on div at bounding box center [204, 66] width 115 height 25
click at [178, 69] on div at bounding box center [204, 66] width 115 height 25
click at [178, 66] on div at bounding box center [204, 66] width 115 height 25
click at [181, 92] on div at bounding box center [204, 91] width 115 height 25
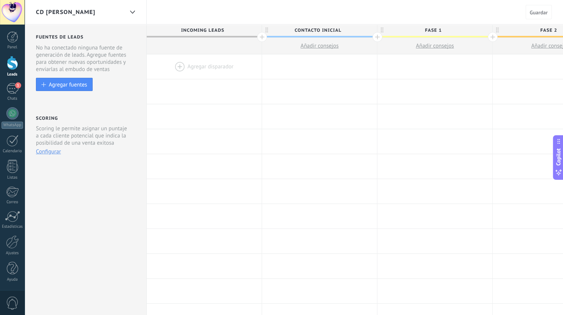
click at [180, 66] on div at bounding box center [204, 66] width 115 height 25
drag, startPoint x: 496, startPoint y: 246, endPoint x: 338, endPoint y: 214, distance: 161.1
click at [224, 255] on div "Agregar disparador Agregar disparador Agregar disparador Agregar disparador Agr…" at bounding box center [550, 316] width 807 height 524
drag, startPoint x: 504, startPoint y: 287, endPoint x: 269, endPoint y: 280, distance: 235.1
click at [269, 283] on div "Agregar disparador Agregar disparador Agregar disparador Agregar disparador Agr…" at bounding box center [550, 291] width 807 height 25
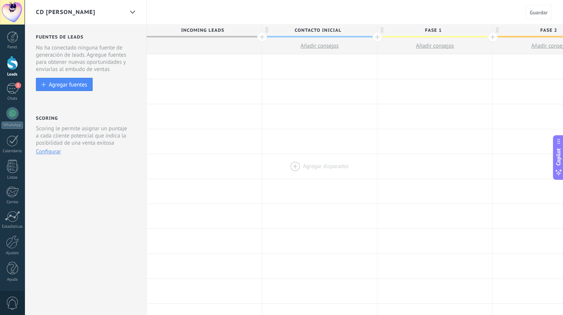
drag, startPoint x: 302, startPoint y: 309, endPoint x: 346, endPoint y: 159, distance: 156.9
click at [175, 294] on div "Agregar disparador Agregar disparador Agregar disparador Agregar disparador Agr…" at bounding box center [550, 316] width 807 height 524
drag, startPoint x: 521, startPoint y: 46, endPoint x: 418, endPoint y: 56, distance: 103.6
click at [418, 56] on div "Incoming leads Contacto inicial Añadir consejos FASE 1 Añadir consejos FASE 2 A…" at bounding box center [550, 302] width 807 height 555
drag, startPoint x: 506, startPoint y: 80, endPoint x: 263, endPoint y: 94, distance: 243.3
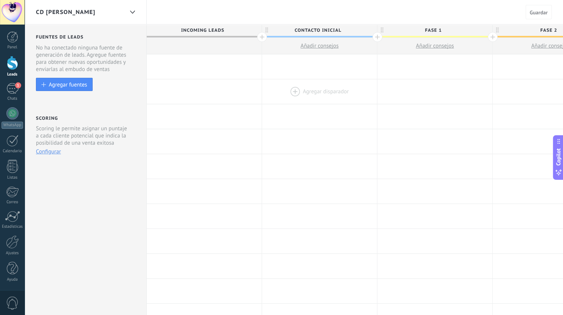
click at [263, 94] on div "Agregar disparador Agregar disparador Agregar disparador Agregar disparador Agr…" at bounding box center [550, 91] width 807 height 25
drag, startPoint x: 206, startPoint y: 104, endPoint x: 342, endPoint y: 151, distance: 143.3
click at [150, 105] on div at bounding box center [204, 116] width 115 height 25
drag, startPoint x: 527, startPoint y: 171, endPoint x: 369, endPoint y: 179, distance: 157.4
click at [366, 183] on div "Agregar disparador Agregar disparador Agregar disparador Agregar disparador Agr…" at bounding box center [550, 316] width 807 height 524
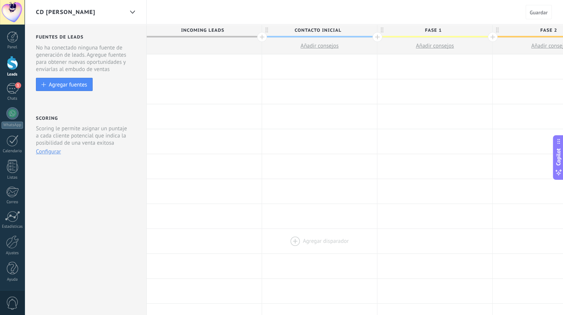
click at [326, 239] on div at bounding box center [319, 241] width 115 height 25
drag, startPoint x: 326, startPoint y: 239, endPoint x: 324, endPoint y: 228, distance: 11.1
click at [325, 229] on div at bounding box center [319, 241] width 115 height 25
drag, startPoint x: 377, startPoint y: 143, endPoint x: 264, endPoint y: 152, distance: 113.7
click at [264, 152] on div "Agregar disparador Agregar disparador Agregar disparador Agregar disparador Agr…" at bounding box center [550, 141] width 807 height 25
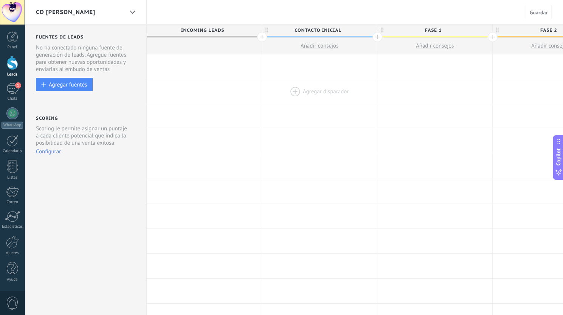
drag, startPoint x: 497, startPoint y: 72, endPoint x: 315, endPoint y: 96, distance: 183.7
click at [316, 96] on div "Agregar disparador Agregar disparador Agregar disparador Agregar disparador Agr…" at bounding box center [550, 316] width 807 height 524
drag, startPoint x: 143, startPoint y: 70, endPoint x: 124, endPoint y: 71, distance: 19.4
click at [124, 71] on div "Fuentes de leads Leads Entrantes Esta función capta leads de tus fuentes de gen…" at bounding box center [86, 302] width 122 height 555
drag, startPoint x: 213, startPoint y: 127, endPoint x: 155, endPoint y: 133, distance: 58.5
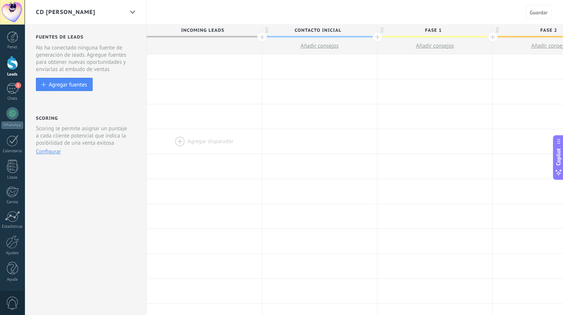
click at [159, 131] on div "Agregar disparador Agregar disparador Agregar disparador Agregar disparador Agr…" at bounding box center [550, 316] width 807 height 524
drag, startPoint x: 339, startPoint y: 69, endPoint x: 334, endPoint y: 87, distance: 18.5
click at [247, 75] on div "Agregar disparador Agregar disparador Agregar disparador Agregar disparador Agr…" at bounding box center [550, 66] width 807 height 25
click at [386, 89] on div at bounding box center [434, 91] width 115 height 25
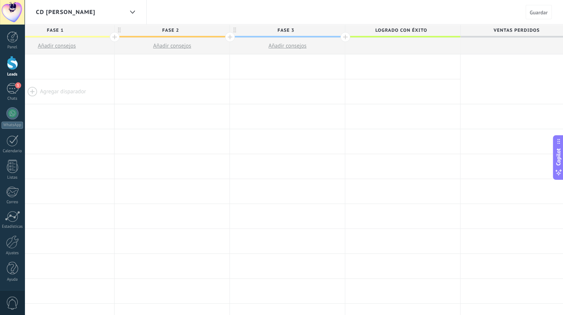
scroll to position [0, 390]
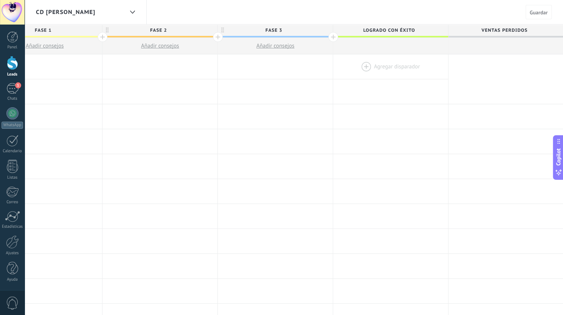
click at [369, 68] on div at bounding box center [390, 66] width 115 height 25
click at [367, 68] on div at bounding box center [390, 66] width 115 height 25
click at [366, 68] on div at bounding box center [390, 66] width 115 height 25
click at [401, 64] on div at bounding box center [390, 66] width 115 height 25
click at [365, 66] on div at bounding box center [390, 66] width 115 height 25
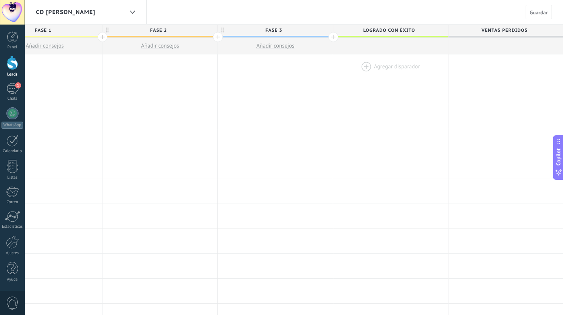
click at [366, 70] on div at bounding box center [390, 66] width 115 height 25
click at [365, 66] on div at bounding box center [390, 66] width 115 height 25
click at [357, 68] on div at bounding box center [390, 66] width 115 height 25
click at [359, 67] on div at bounding box center [390, 66] width 115 height 25
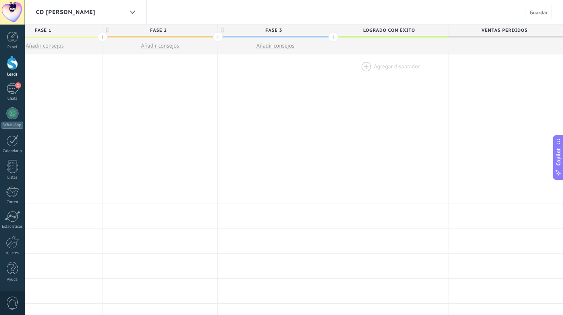
click at [364, 60] on div at bounding box center [390, 66] width 115 height 25
click at [364, 68] on div at bounding box center [390, 66] width 115 height 25
click at [380, 66] on div at bounding box center [390, 66] width 115 height 25
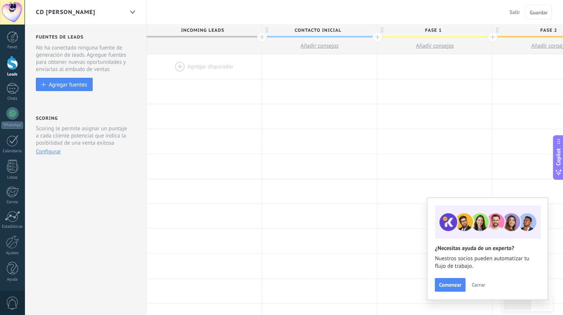
click at [475, 286] on span "Cerrar" at bounding box center [478, 284] width 14 height 5
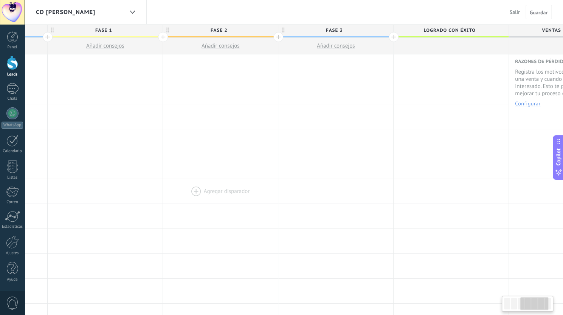
drag, startPoint x: 502, startPoint y: 192, endPoint x: 184, endPoint y: 198, distance: 317.8
click at [166, 216] on div "Agregar disparador Agregar disparador Agregar disparador Agregar disparador Agr…" at bounding box center [220, 316] width 807 height 524
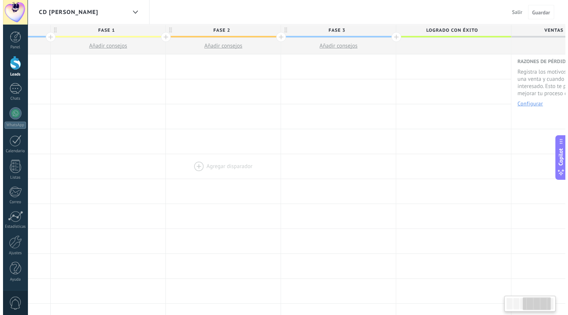
scroll to position [0, 332]
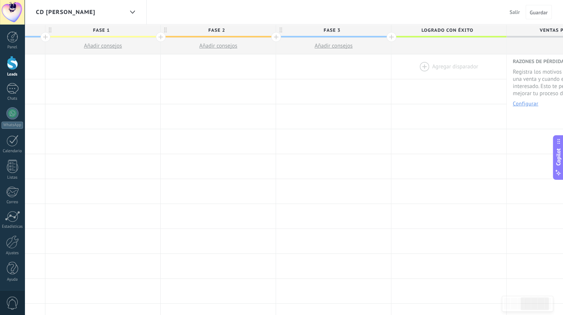
click at [423, 67] on div at bounding box center [448, 66] width 115 height 25
click at [423, 64] on div at bounding box center [448, 66] width 115 height 25
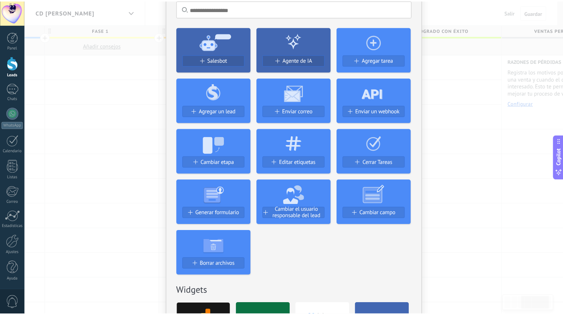
scroll to position [151, 0]
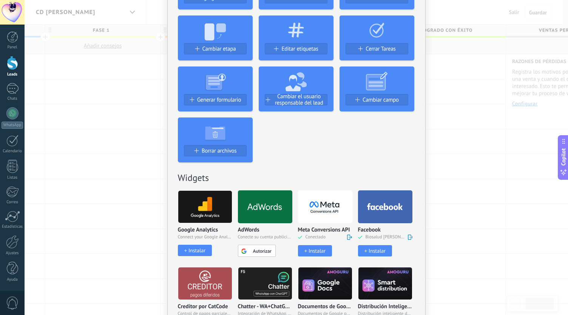
click at [317, 249] on div "Instalar" at bounding box center [317, 251] width 17 height 6
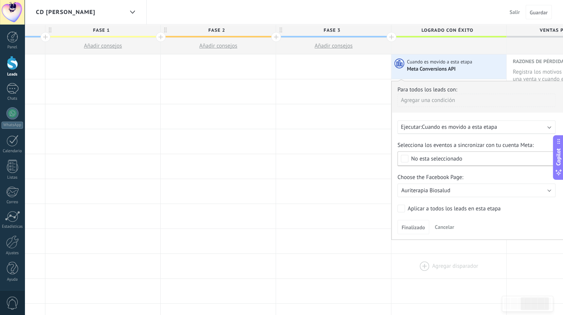
scroll to position [0, 390]
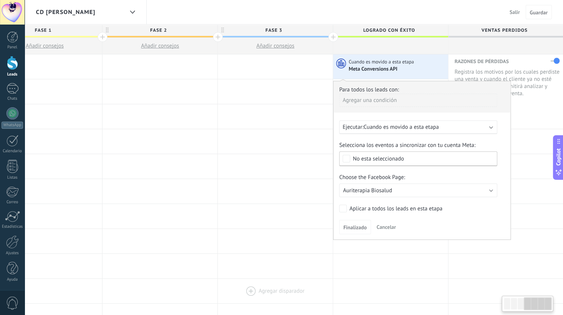
drag, startPoint x: 439, startPoint y: 270, endPoint x: 220, endPoint y: 279, distance: 219.7
click at [220, 279] on div "Agregar disparador Agregar disparador Agregar disparador Agregar disparador Agr…" at bounding box center [160, 316] width 807 height 524
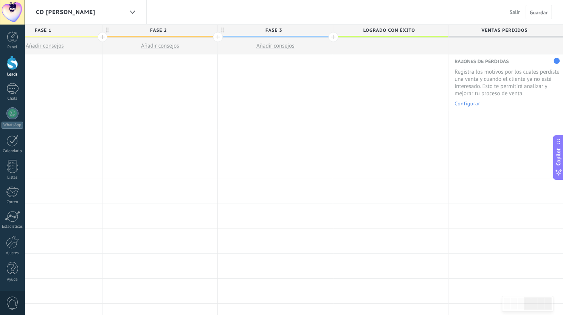
click at [377, 63] on div at bounding box center [390, 66] width 115 height 25
drag, startPoint x: 283, startPoint y: 127, endPoint x: 219, endPoint y: 145, distance: 66.0
click at [219, 145] on div "Agregar disparador Agregar disparador Agregar disparador Agregar disparador Agr…" at bounding box center [160, 316] width 807 height 524
click at [352, 66] on div at bounding box center [390, 66] width 115 height 25
click at [265, 90] on div at bounding box center [275, 91] width 115 height 25
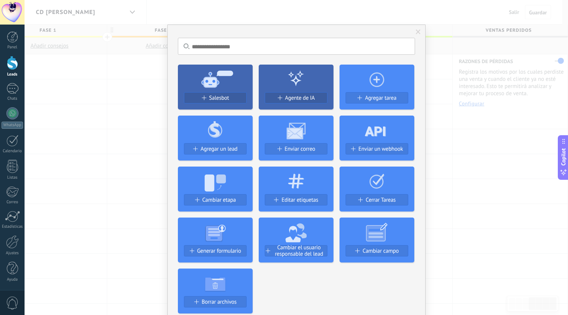
scroll to position [151, 0]
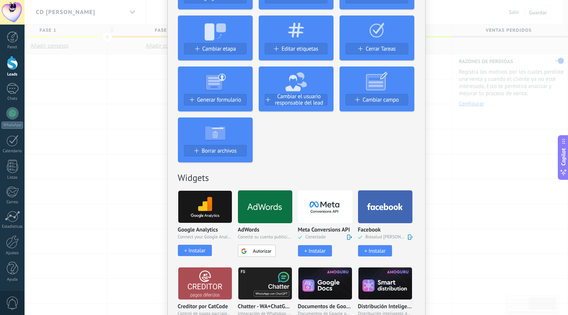
click at [455, 133] on div "No hay resultados Salesbot Agente de IA Agregar tarea Agregar un lead Enviar co…" at bounding box center [297, 157] width 544 height 315
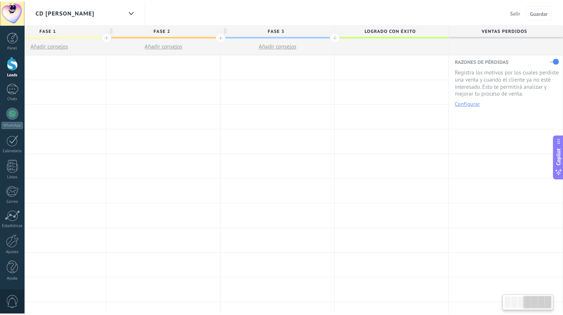
scroll to position [0, 384]
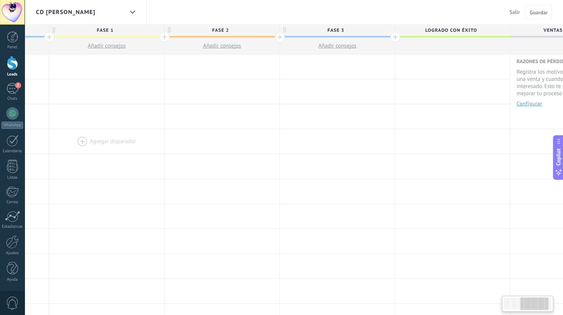
drag, startPoint x: 393, startPoint y: 92, endPoint x: 68, endPoint y: 139, distance: 328.6
click at [68, 139] on div "Agregar disparador Agregar disparador Agregar disparador Agregar disparador Agr…" at bounding box center [222, 316] width 807 height 524
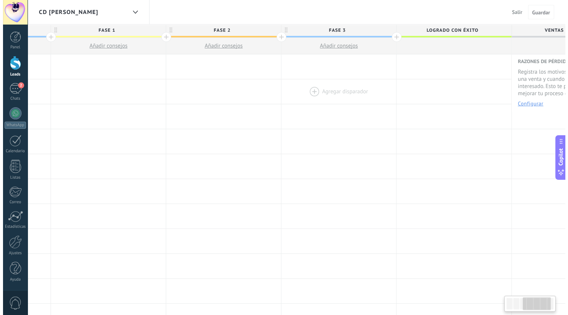
scroll to position [0, 390]
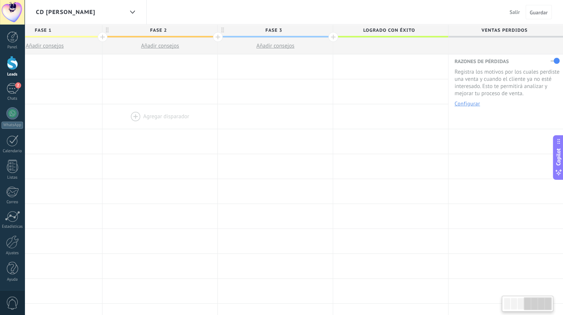
drag, startPoint x: 374, startPoint y: 87, endPoint x: 212, endPoint y: 114, distance: 164.7
click at [212, 114] on div "Agregar disparador Agregar disparador Agregar disparador Agregar disparador Agr…" at bounding box center [160, 316] width 807 height 524
click at [366, 66] on div at bounding box center [390, 66] width 115 height 25
click at [362, 65] on div at bounding box center [390, 66] width 115 height 25
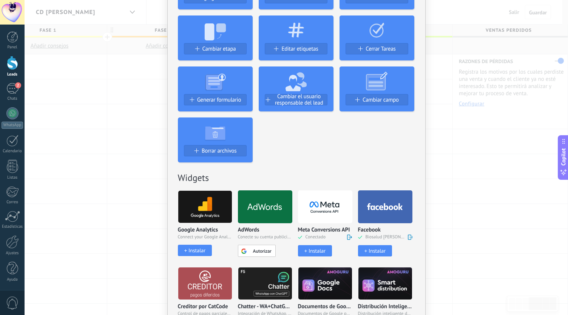
scroll to position [264, 0]
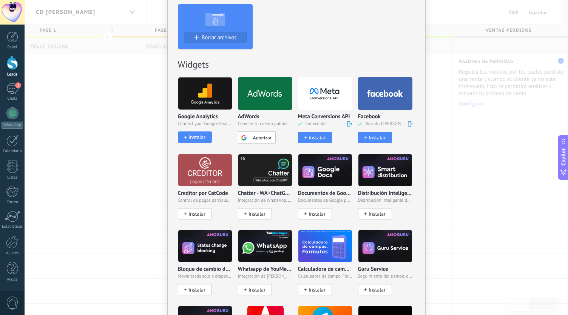
click at [313, 136] on div "Instalar" at bounding box center [317, 137] width 17 height 6
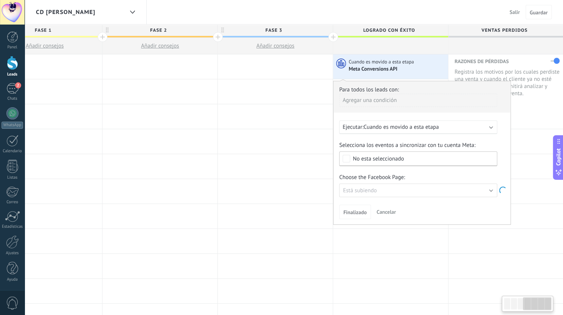
scroll to position [0, 384]
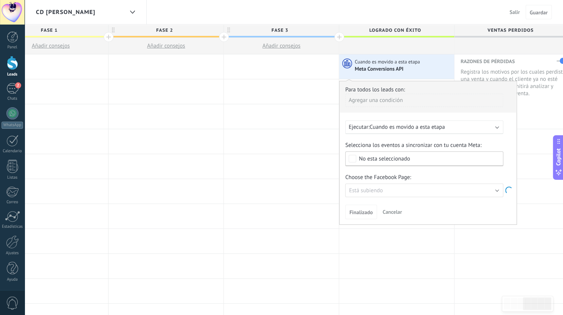
click at [394, 158] on div "No esta seleccionado" at bounding box center [384, 159] width 51 height 6
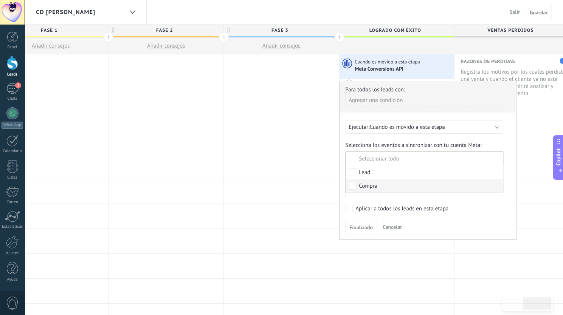
click at [376, 187] on label "Compra" at bounding box center [423, 186] width 157 height 14
click at [364, 229] on span "Finalizado" at bounding box center [360, 227] width 23 height 5
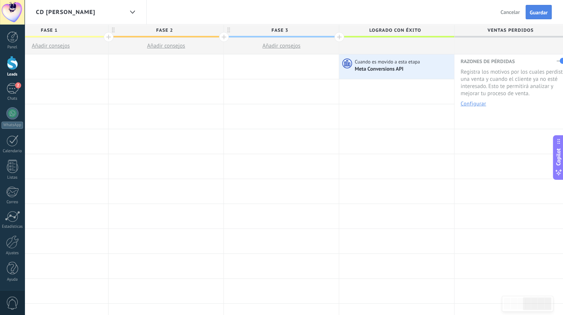
click at [546, 14] on span "Guardar" at bounding box center [538, 12] width 18 height 5
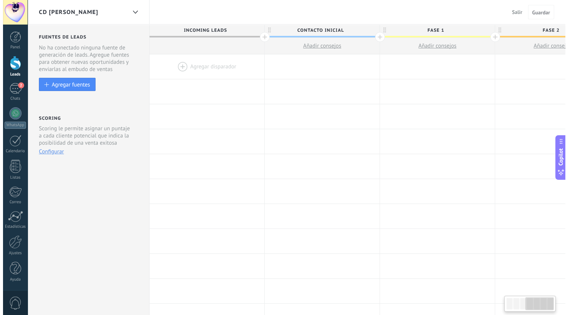
scroll to position [0, 384]
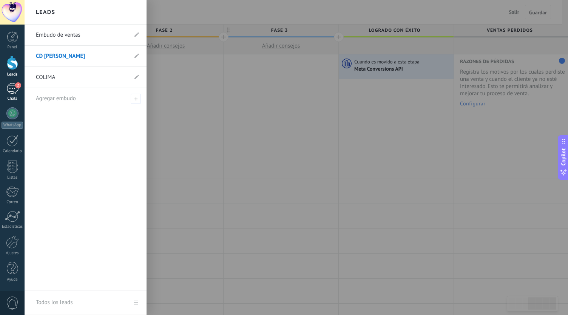
click at [12, 86] on div "2" at bounding box center [12, 88] width 12 height 11
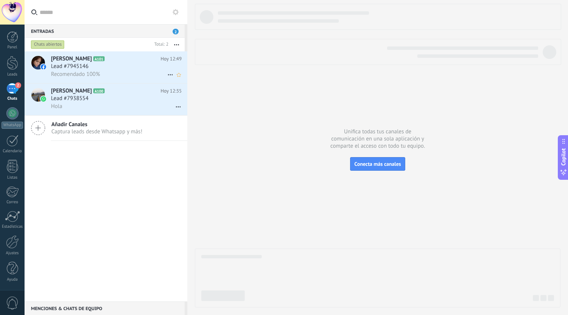
click at [63, 69] on span "Lead #7945146" at bounding box center [69, 67] width 37 height 8
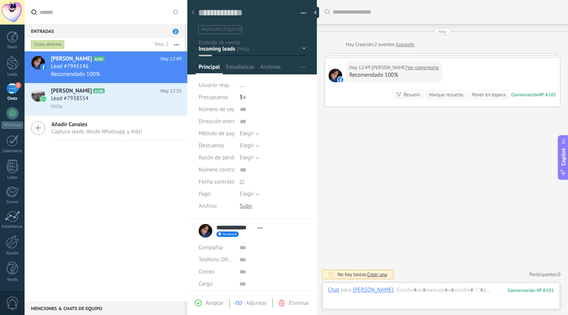
scroll to position [11, 0]
click at [419, 66] on link "Ver comentario" at bounding box center [423, 68] width 32 height 8
click at [317, 14] on div at bounding box center [317, 12] width 11 height 11
